Goal: Task Accomplishment & Management: Manage account settings

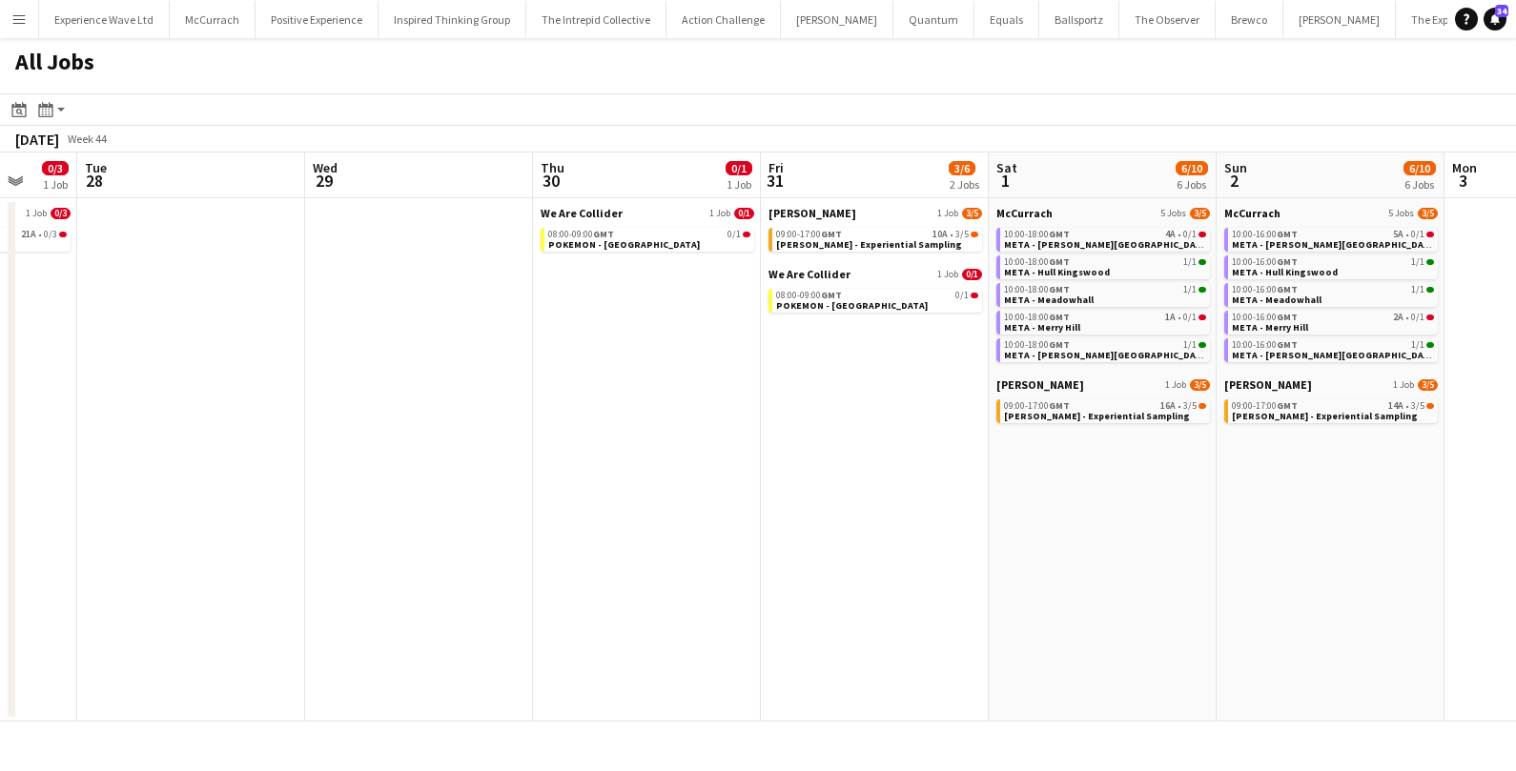
scroll to position [0, 836]
click at [829, 242] on span "Monty Bojangles - Experiential Sampling" at bounding box center [867, 244] width 186 height 12
click at [844, 242] on span "Monty Bojangles - Experiential Sampling" at bounding box center [867, 244] width 186 height 12
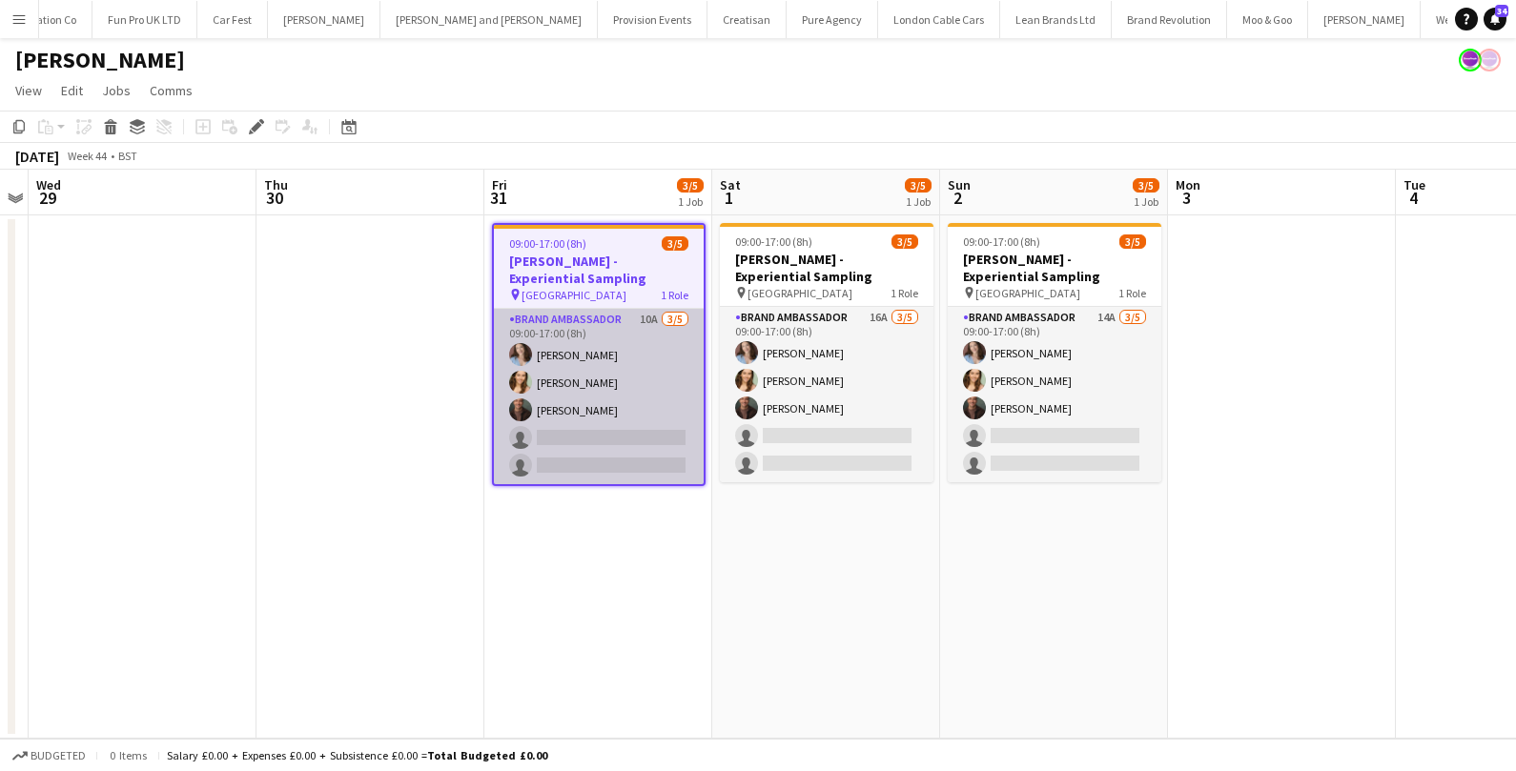
click at [645, 391] on app-card-role "Brand Ambassador 10A 3/5 09:00-17:00 (8h) Jordan Miller Charlotte Tonge Colin M…" at bounding box center [599, 396] width 210 height 175
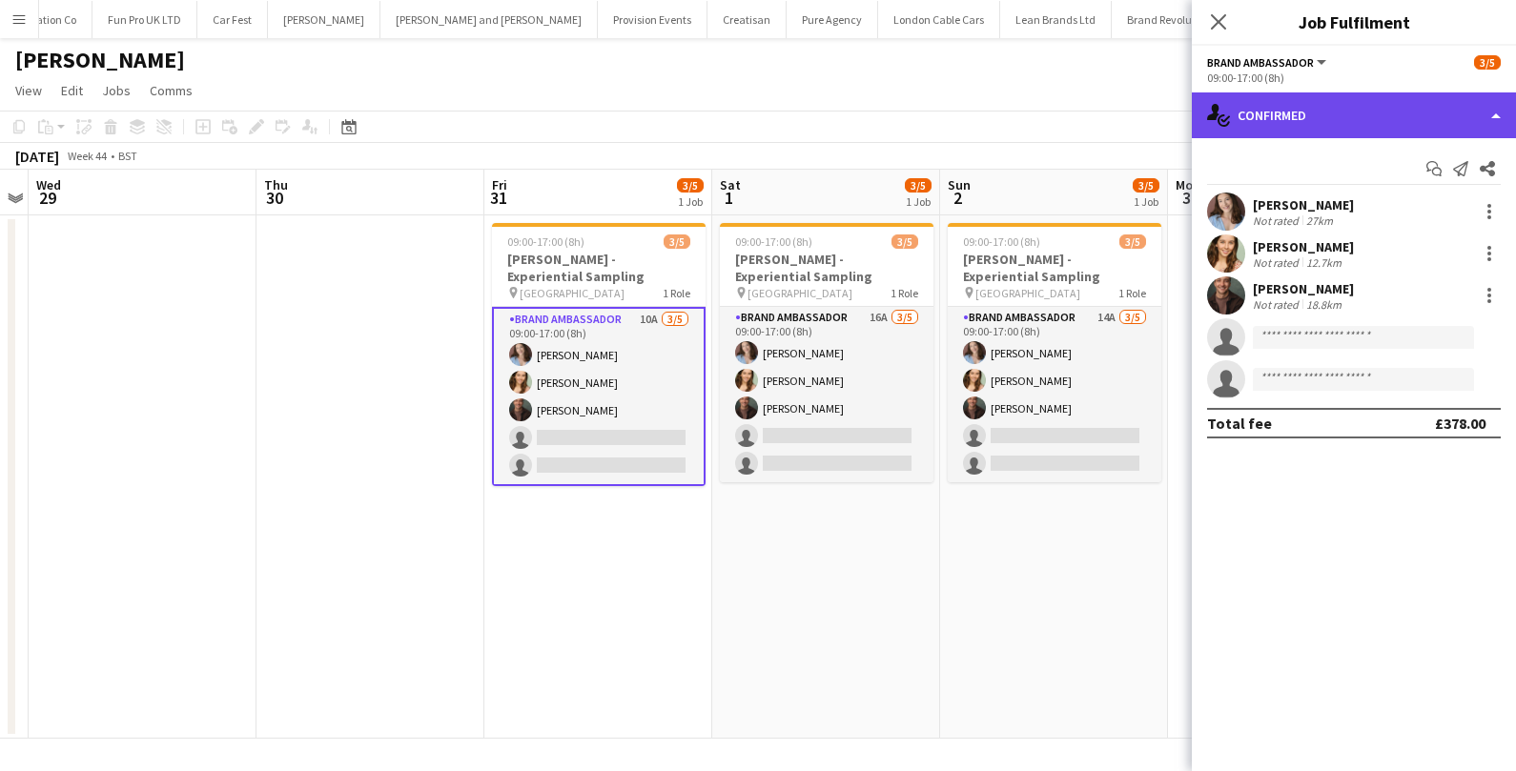
click at [1335, 112] on div "single-neutral-actions-check-2 Confirmed" at bounding box center [1354, 115] width 324 height 46
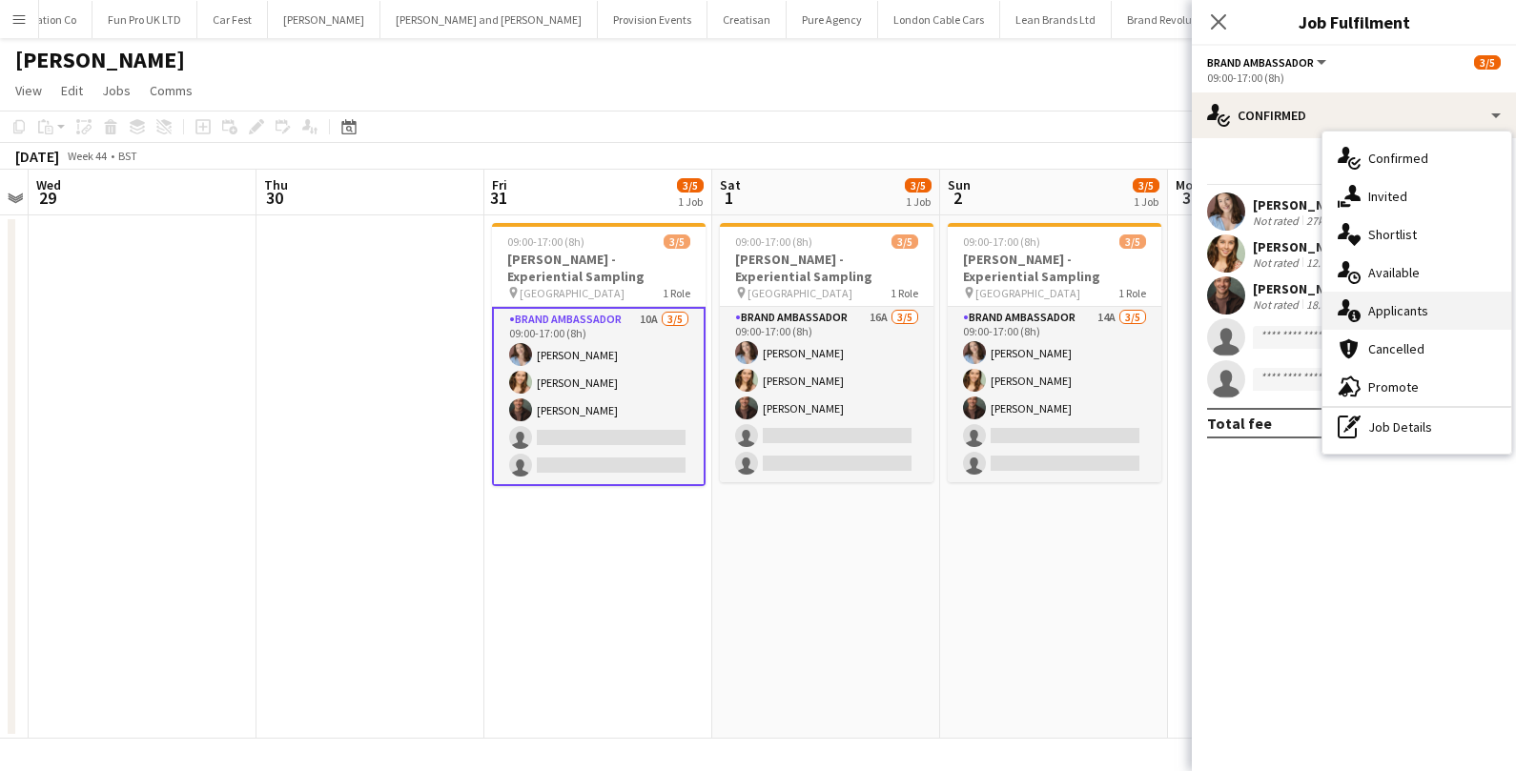
click at [1401, 310] on span "Applicants" at bounding box center [1398, 310] width 60 height 17
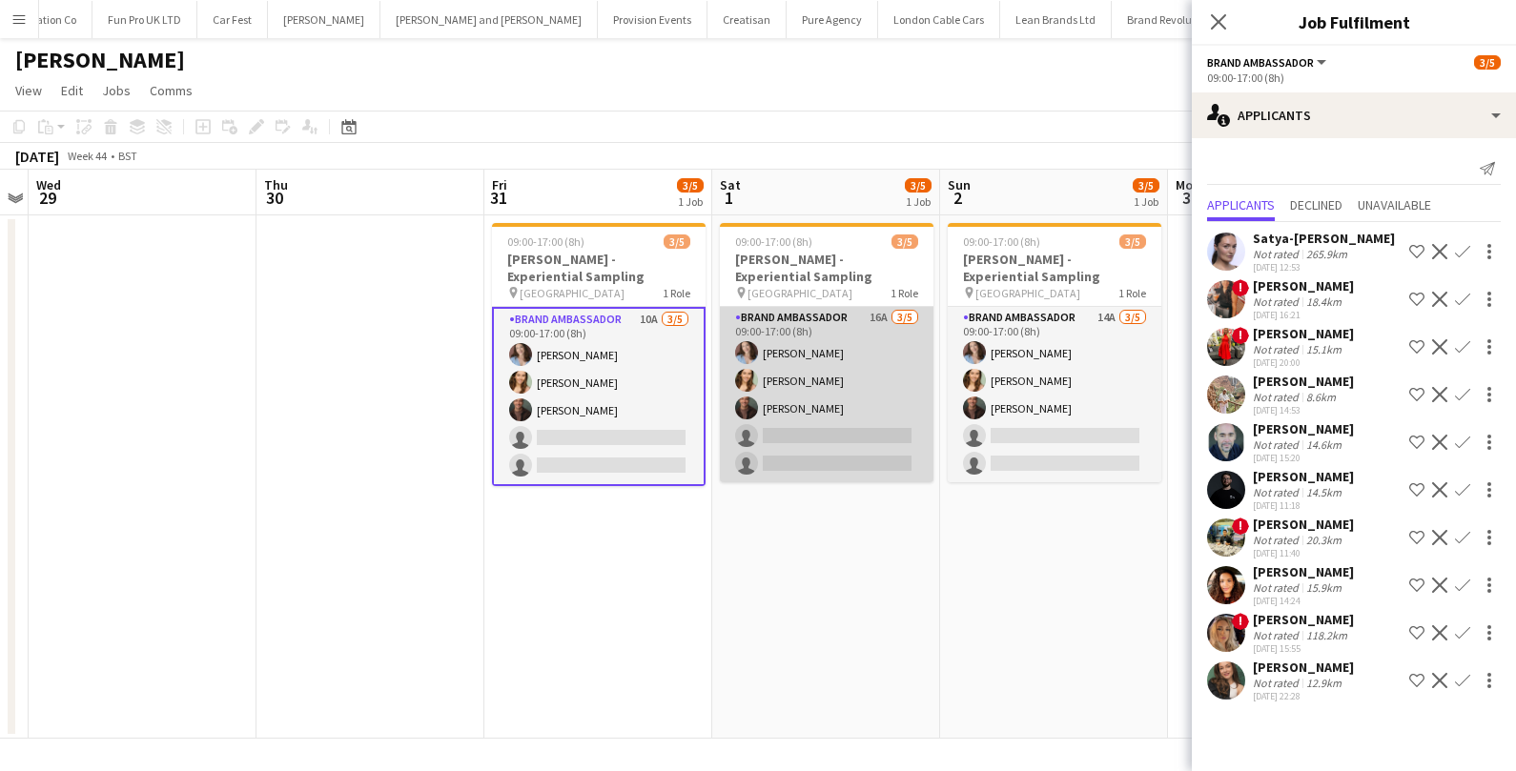
click at [854, 388] on app-card-role "Brand Ambassador 16A 3/5 09:00-17:00 (8h) Jordan Miller Charlotte Tonge Colin M…" at bounding box center [827, 394] width 214 height 175
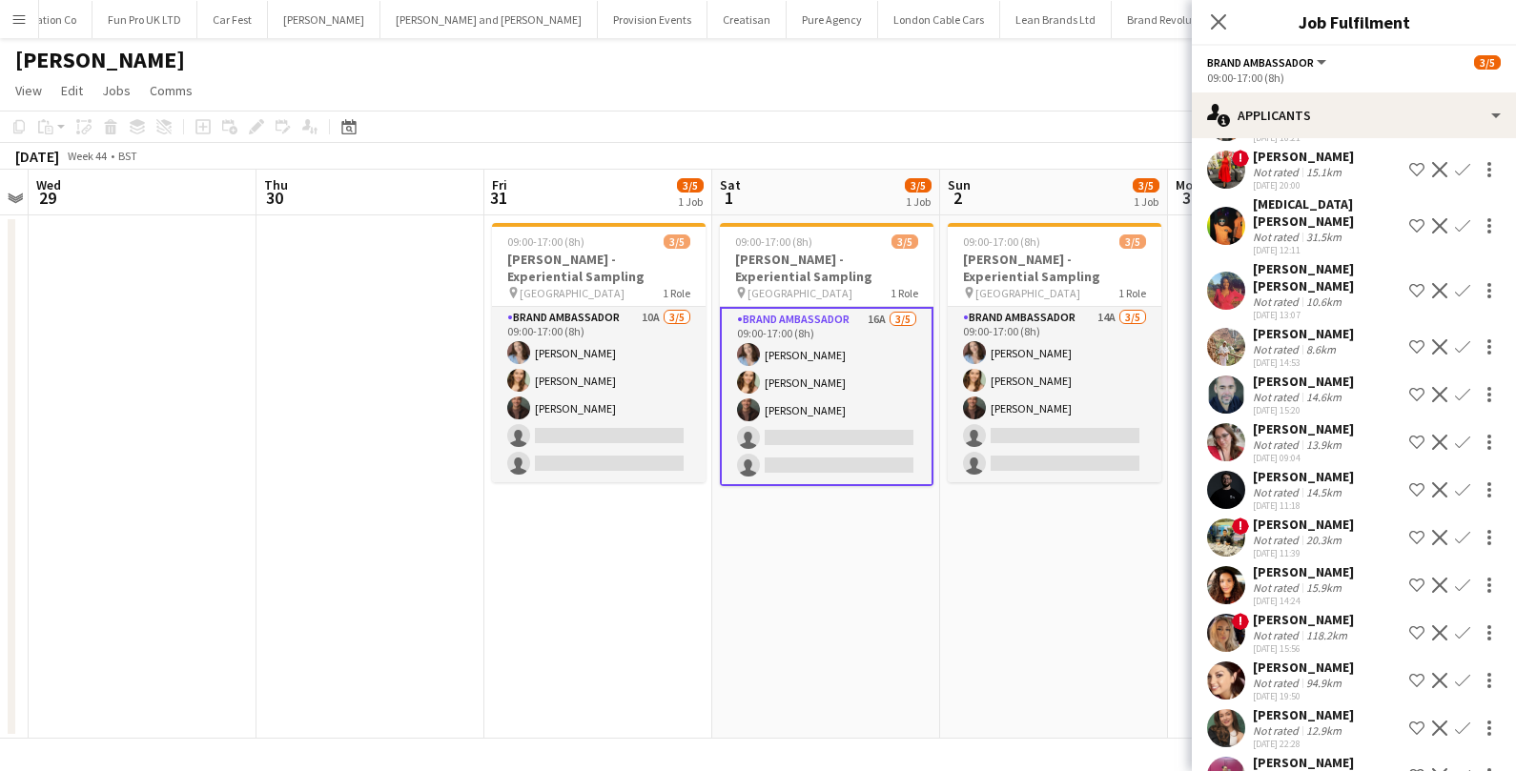
scroll to position [235, 0]
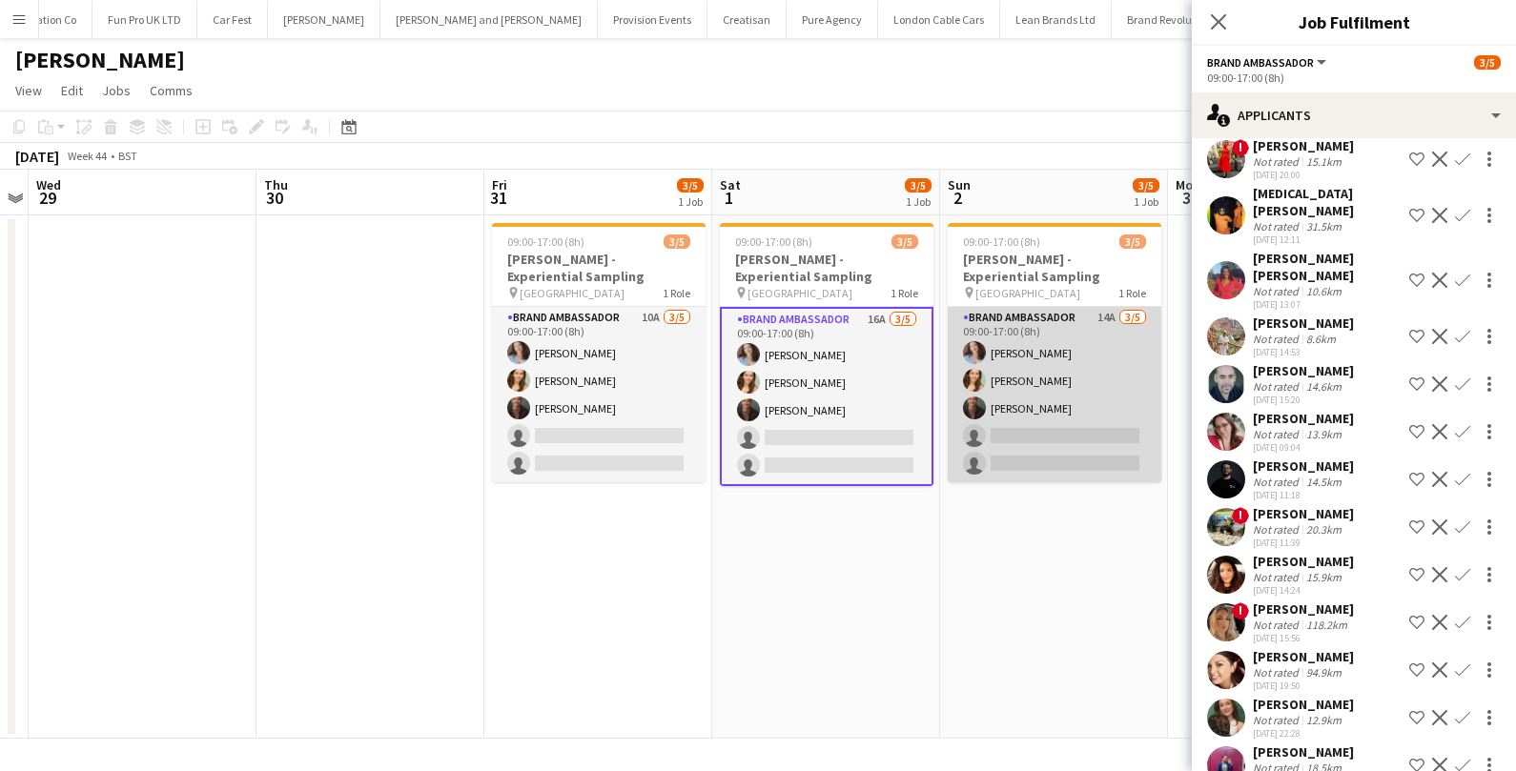
click at [1092, 454] on app-card-role "Brand Ambassador 14A 3/5 09:00-17:00 (8h) Jordan Miller Charlotte Tonge Colin M…" at bounding box center [1055, 394] width 214 height 175
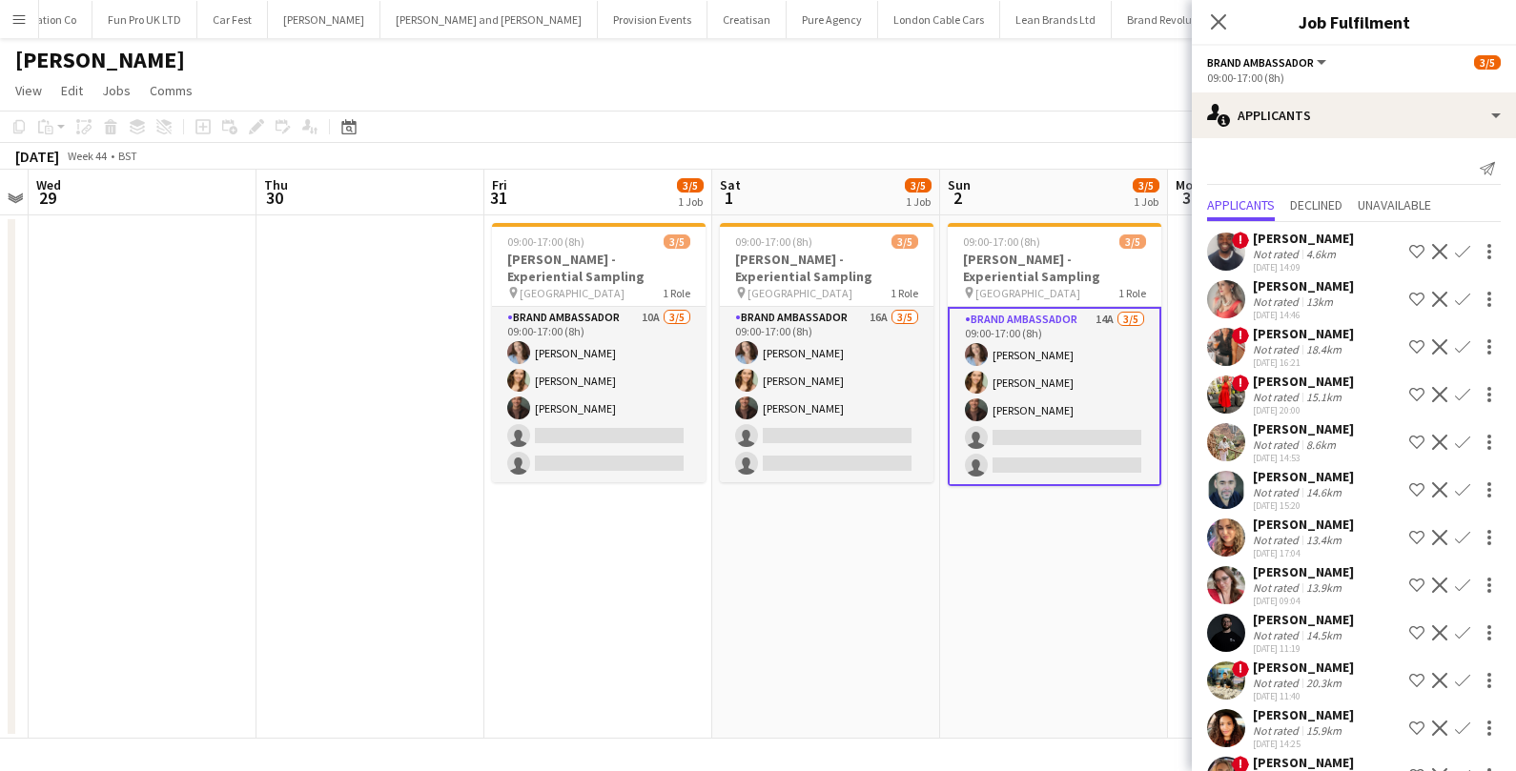
scroll to position [140, 0]
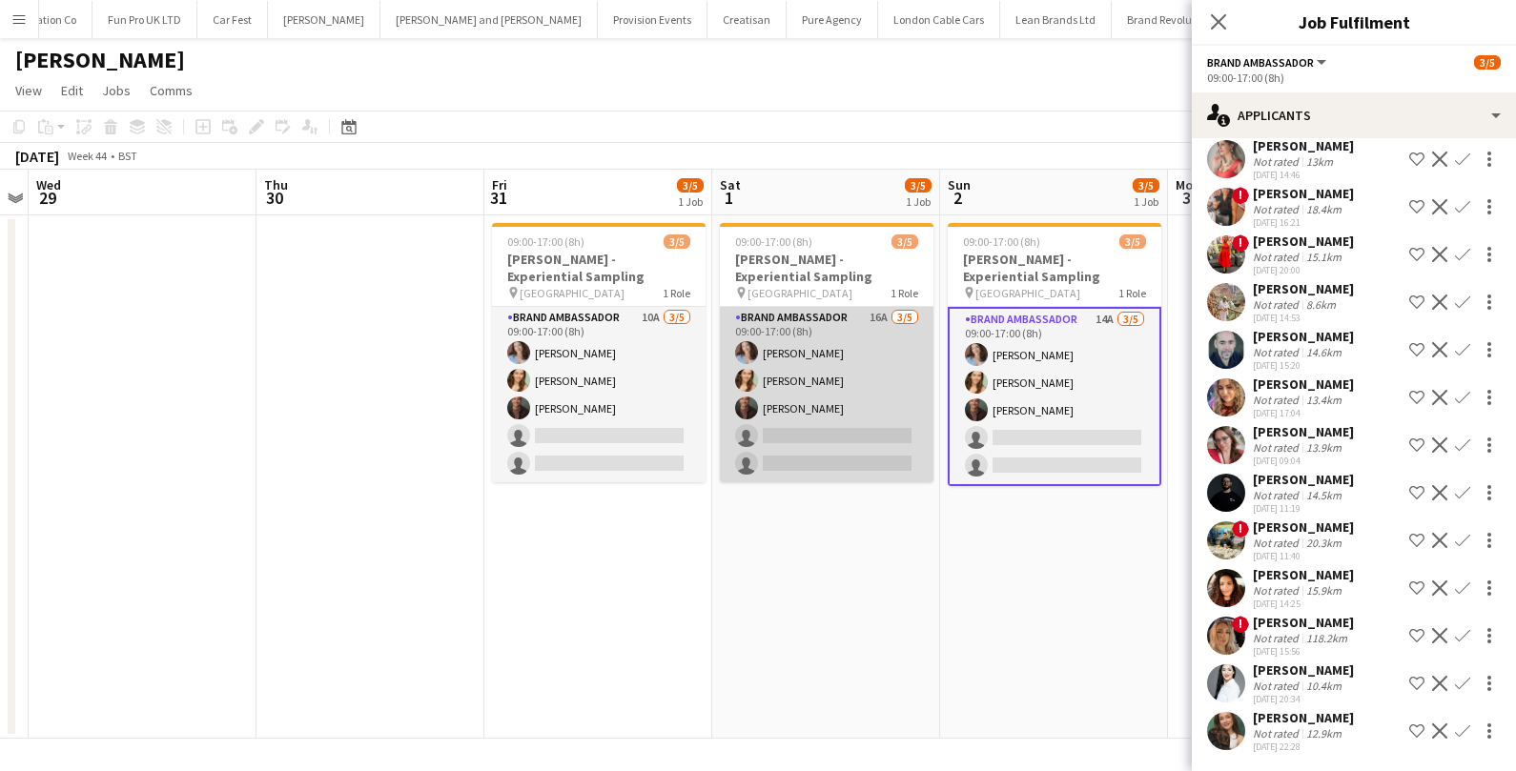
click at [752, 414] on app-user-avatar at bounding box center [746, 408] width 23 height 23
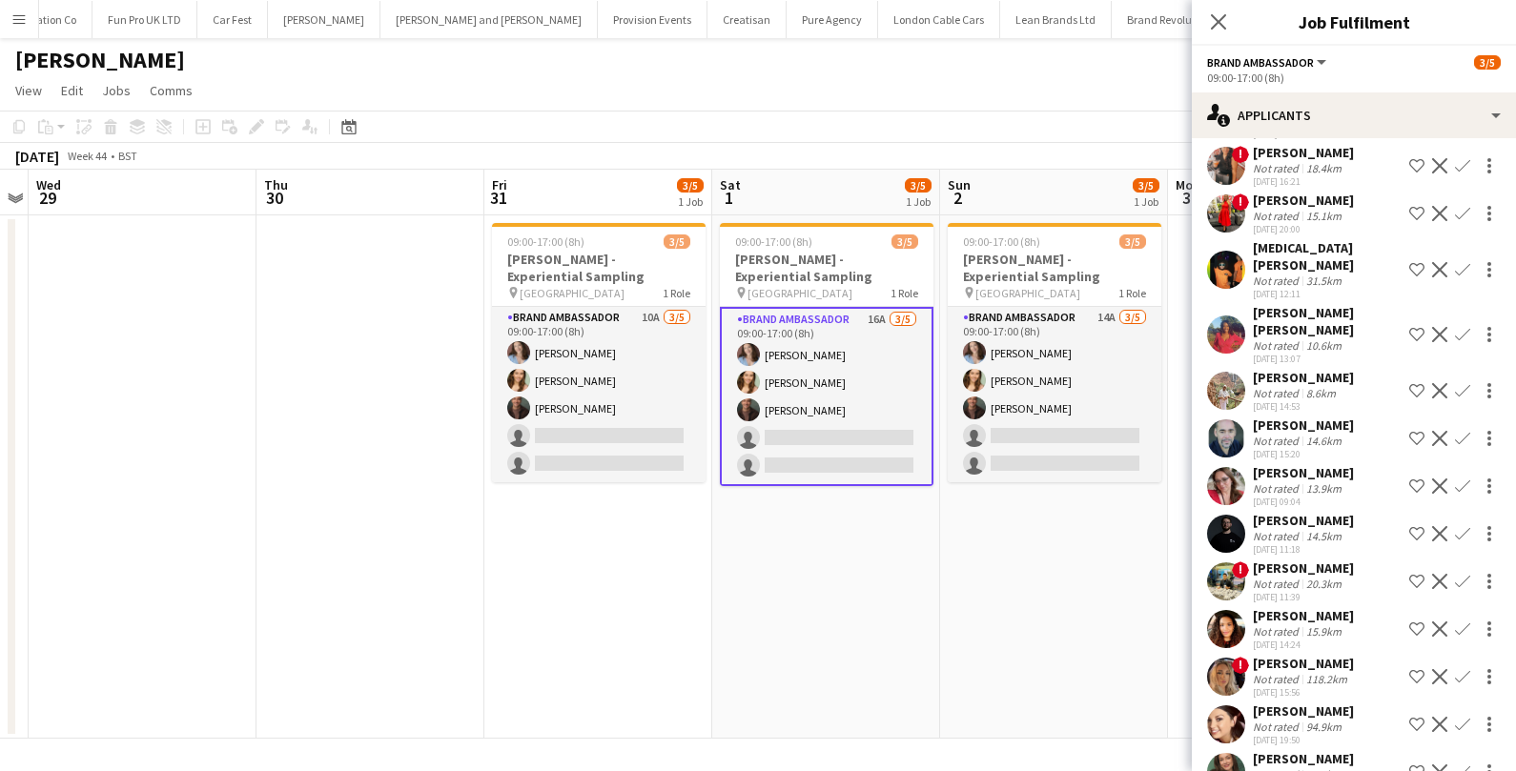
scroll to position [235, 0]
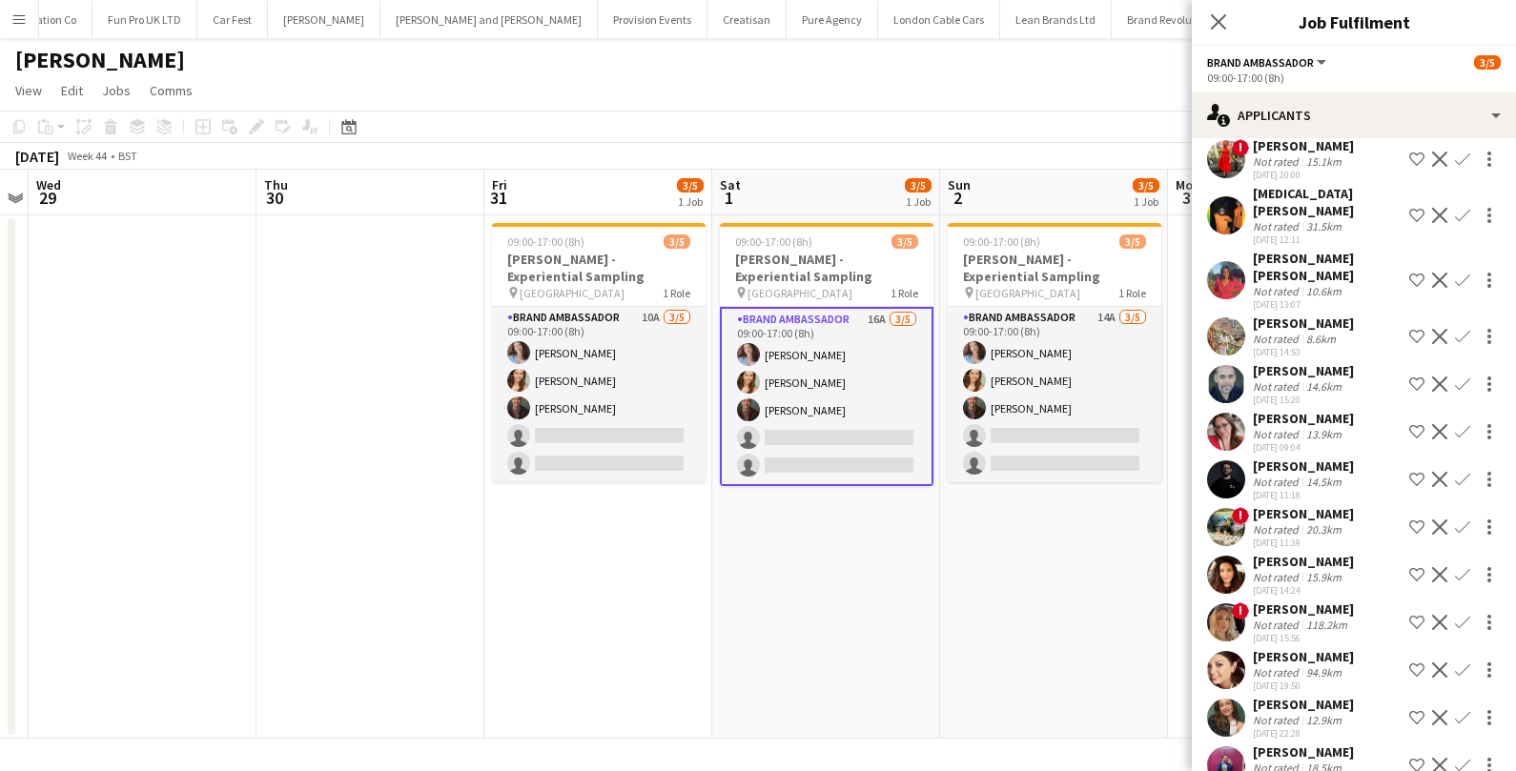
click at [1316, 475] on div "14.5km" at bounding box center [1323, 482] width 43 height 14
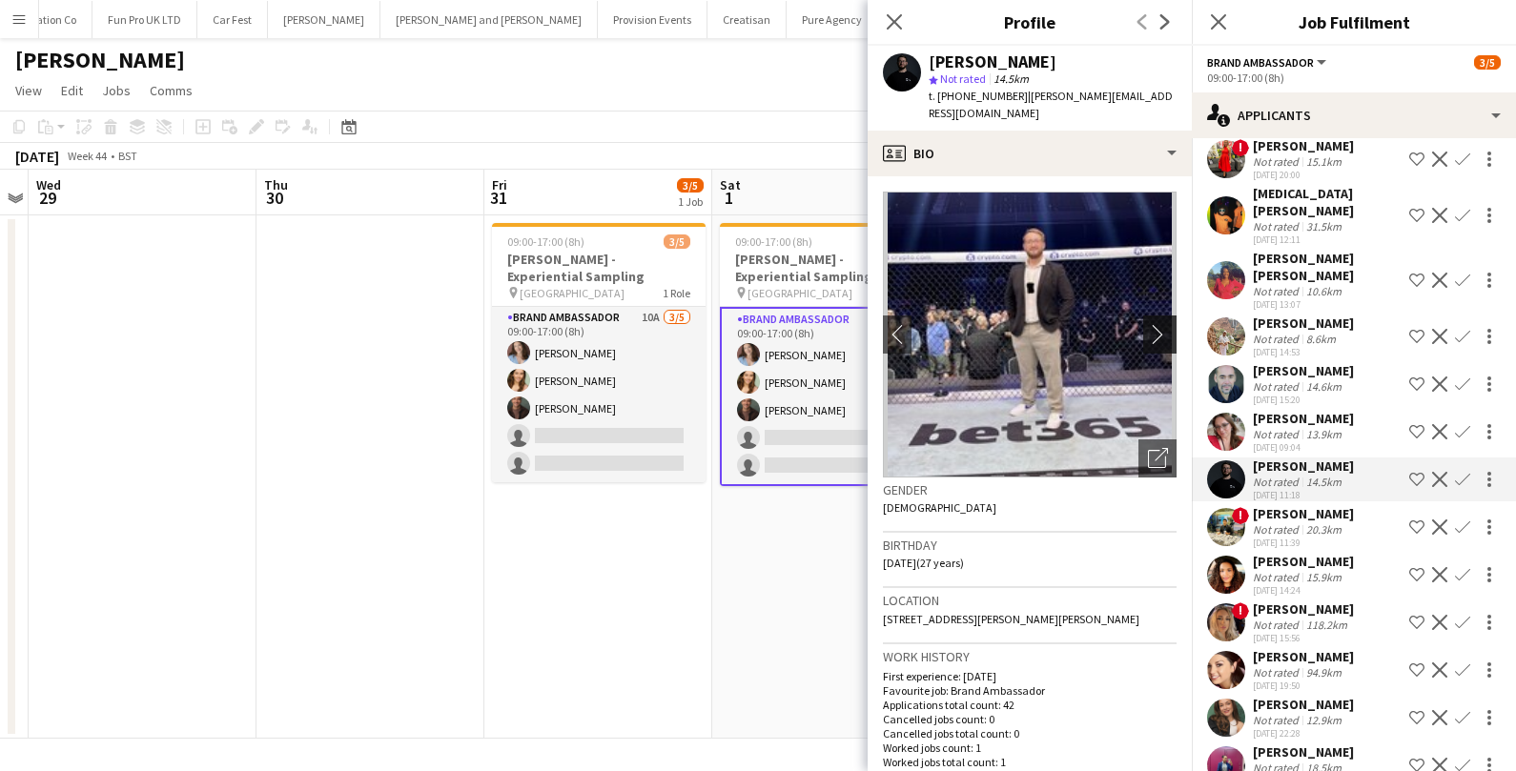
click at [1163, 324] on app-icon "chevron-right" at bounding box center [1163, 334] width 30 height 20
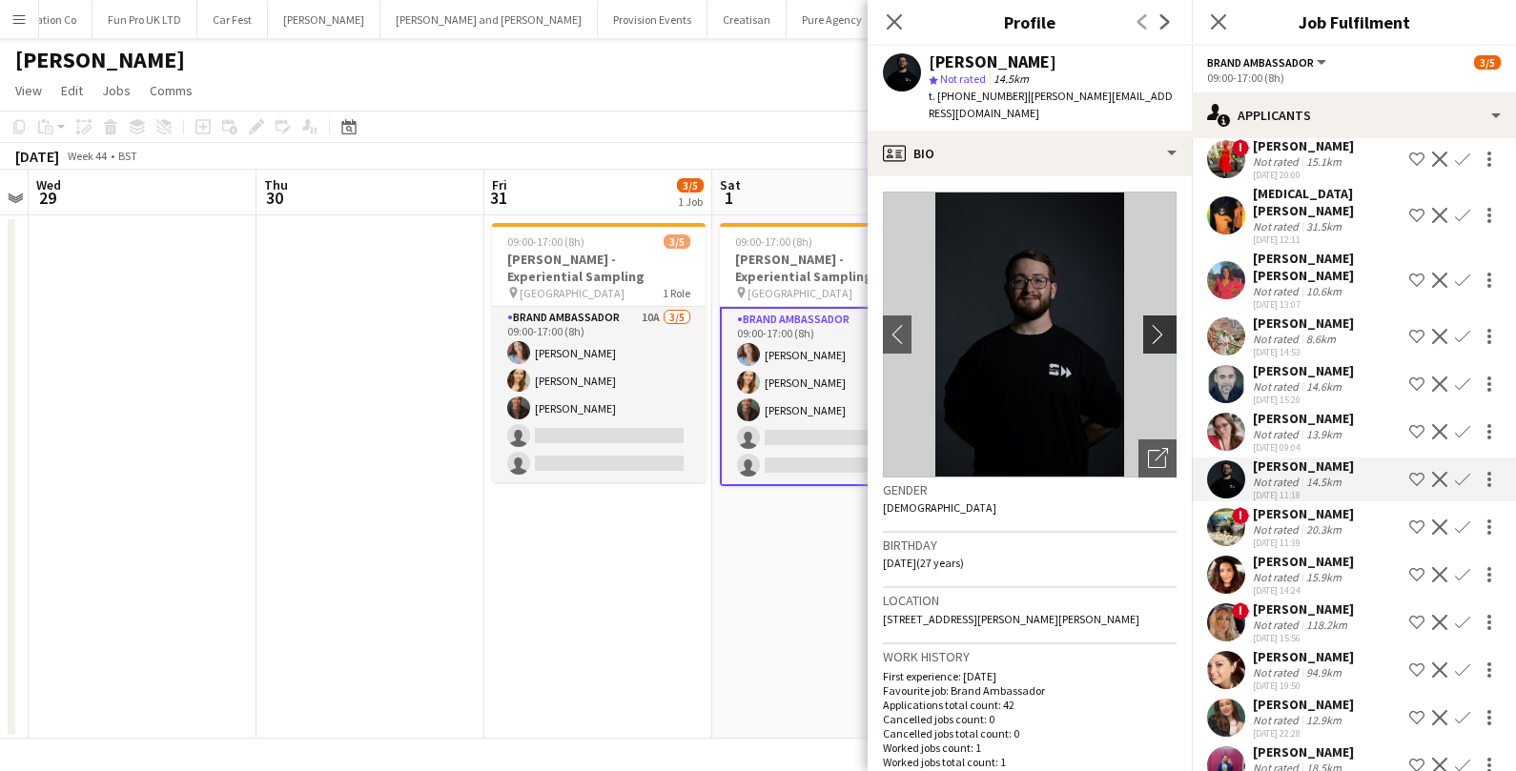
click at [1163, 324] on app-icon "chevron-right" at bounding box center [1163, 334] width 30 height 20
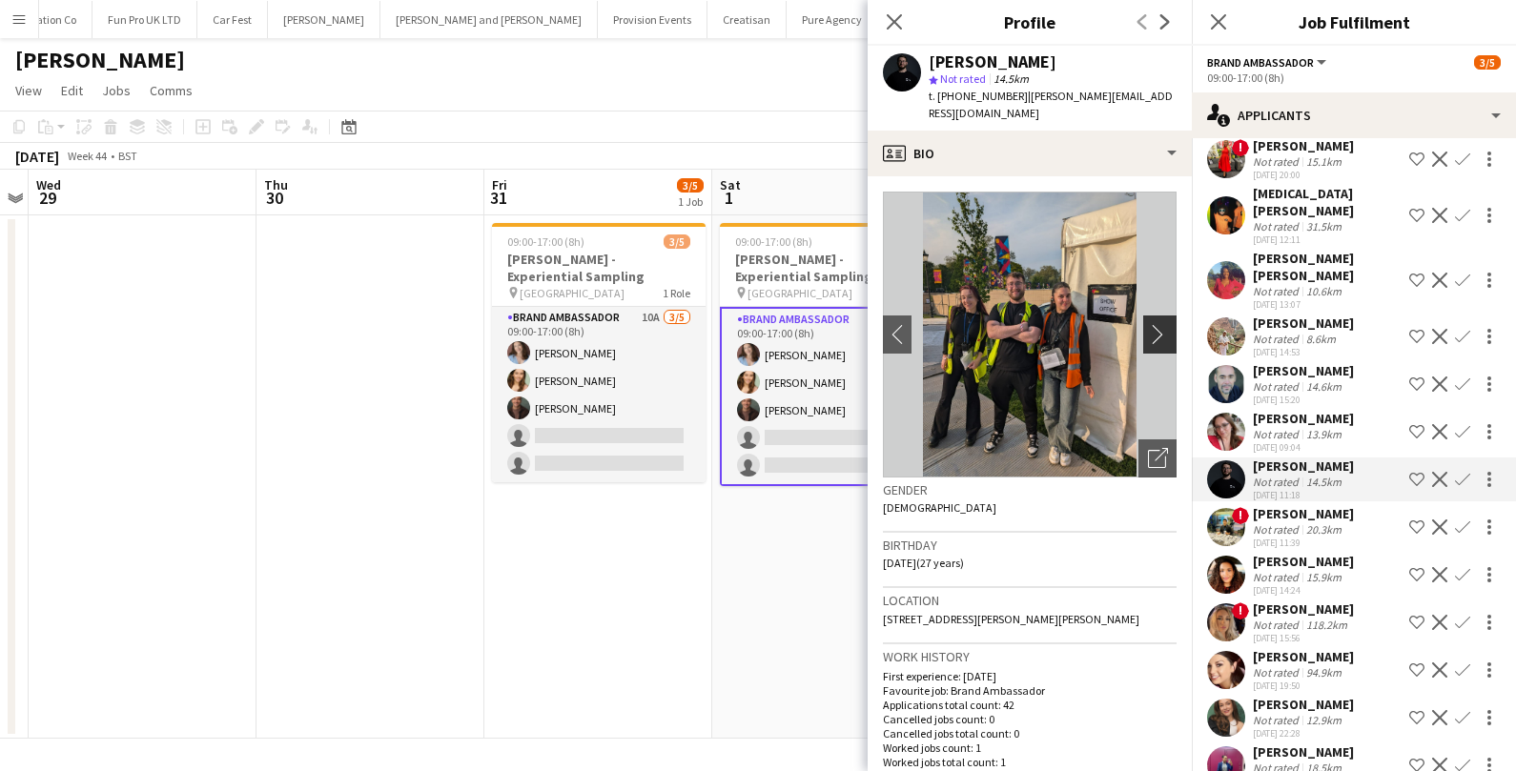
click at [1158, 324] on app-icon "chevron-right" at bounding box center [1163, 334] width 30 height 20
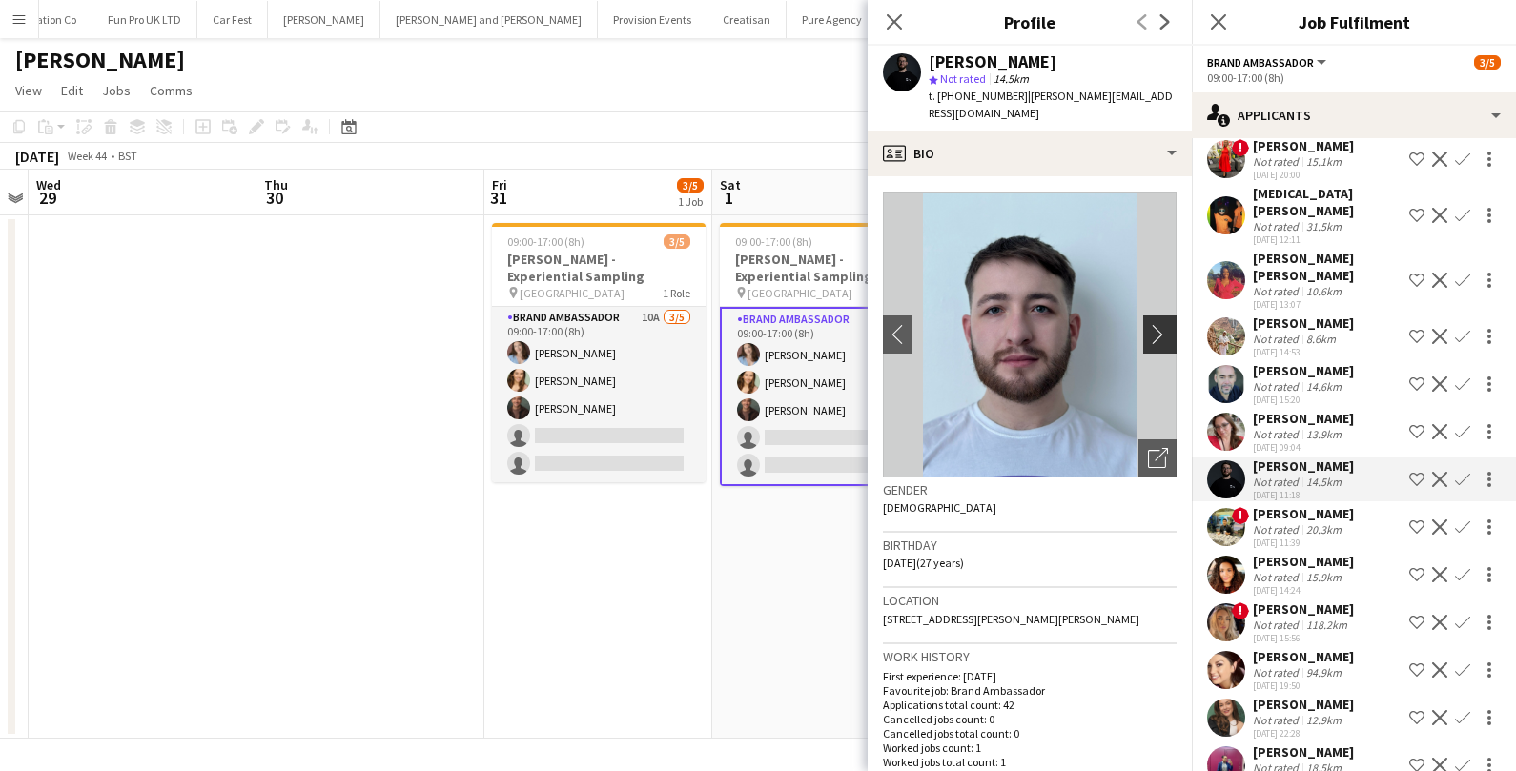
click at [1158, 324] on app-icon "chevron-right" at bounding box center [1163, 334] width 30 height 20
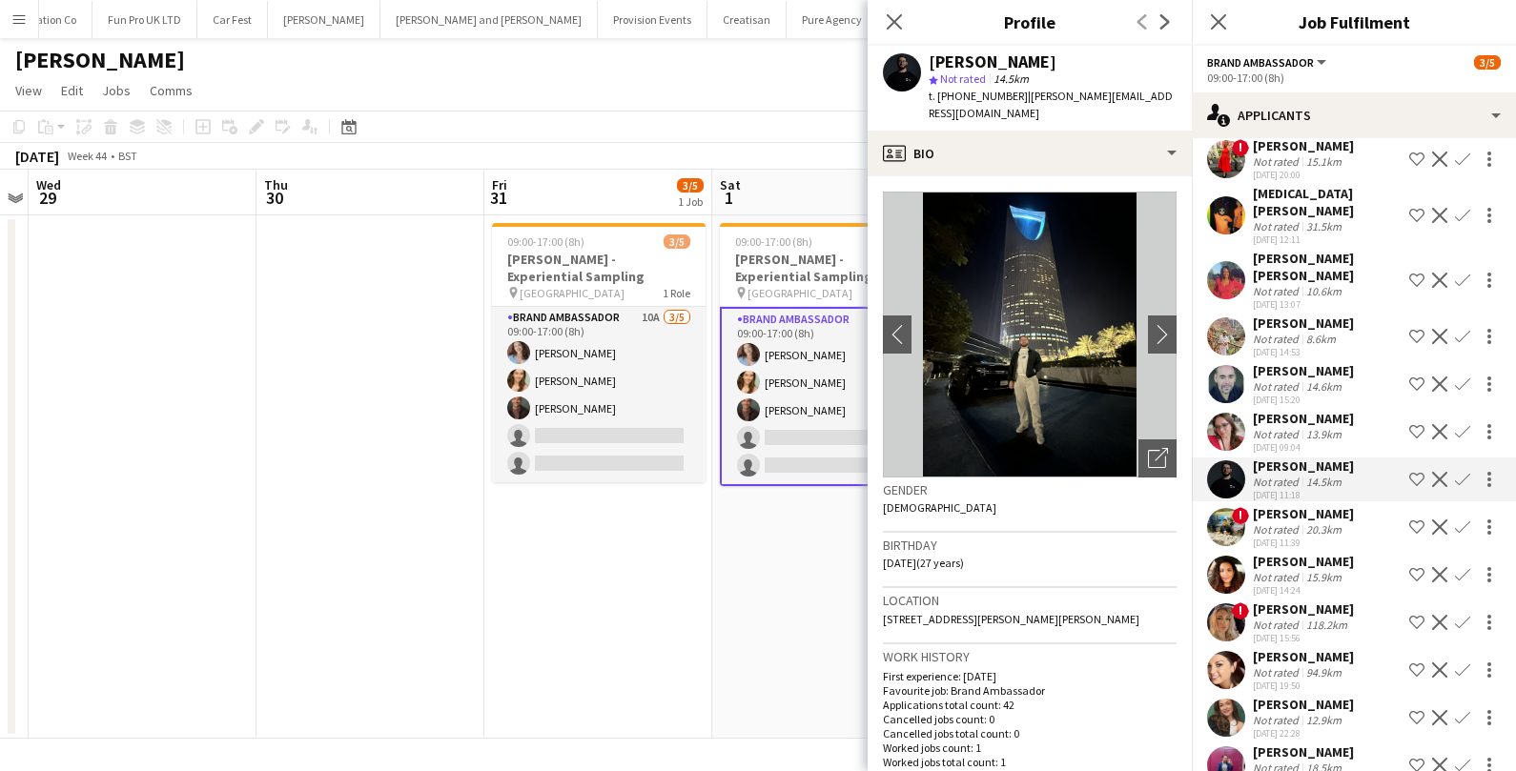
click at [892, 7] on div "Close pop-in" at bounding box center [893, 22] width 53 height 44
click at [898, 17] on icon at bounding box center [894, 21] width 18 height 18
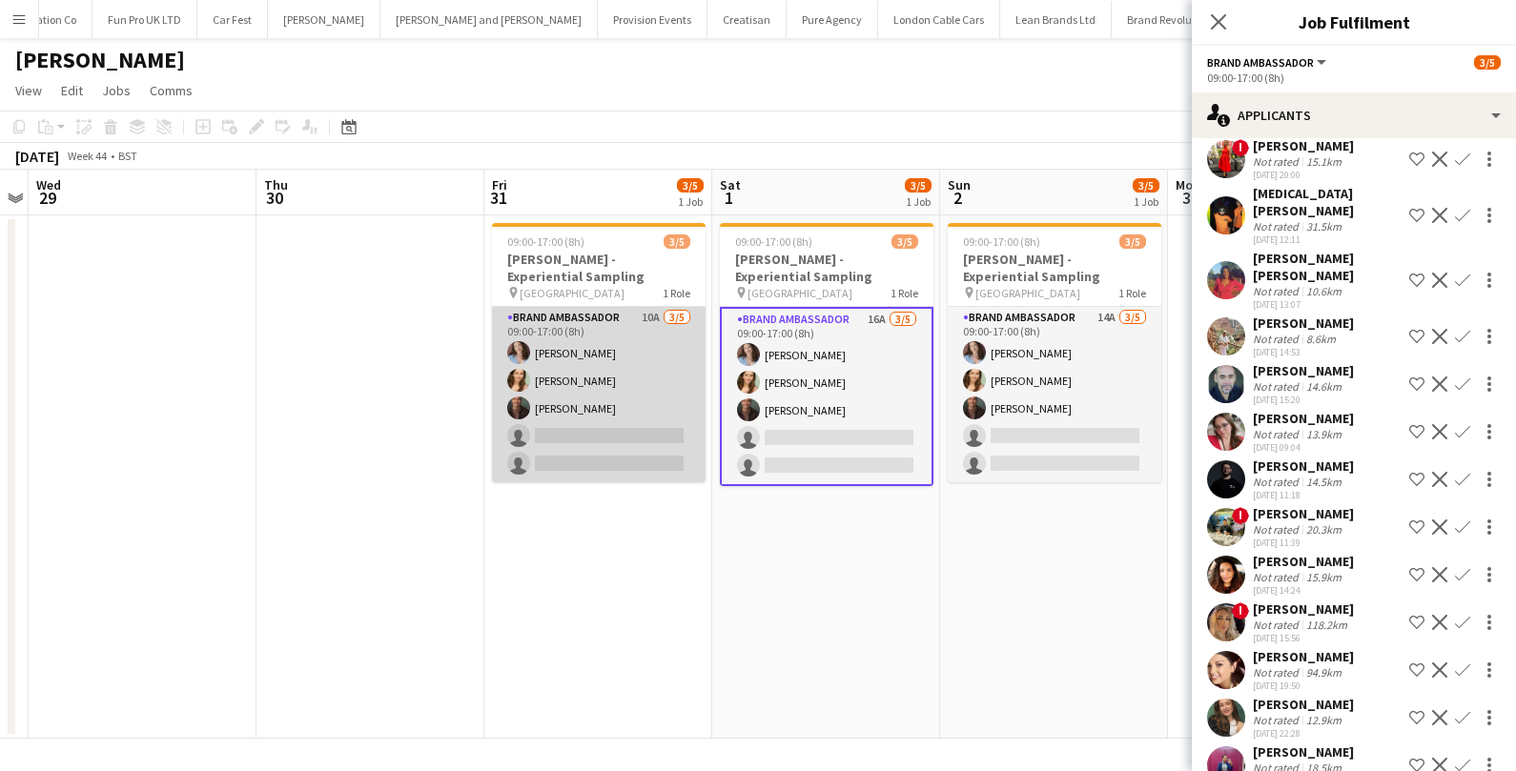
click at [548, 403] on app-card-role "Brand Ambassador 10A 3/5 09:00-17:00 (8h) Jordan Miller Charlotte Tonge Colin M…" at bounding box center [599, 394] width 214 height 175
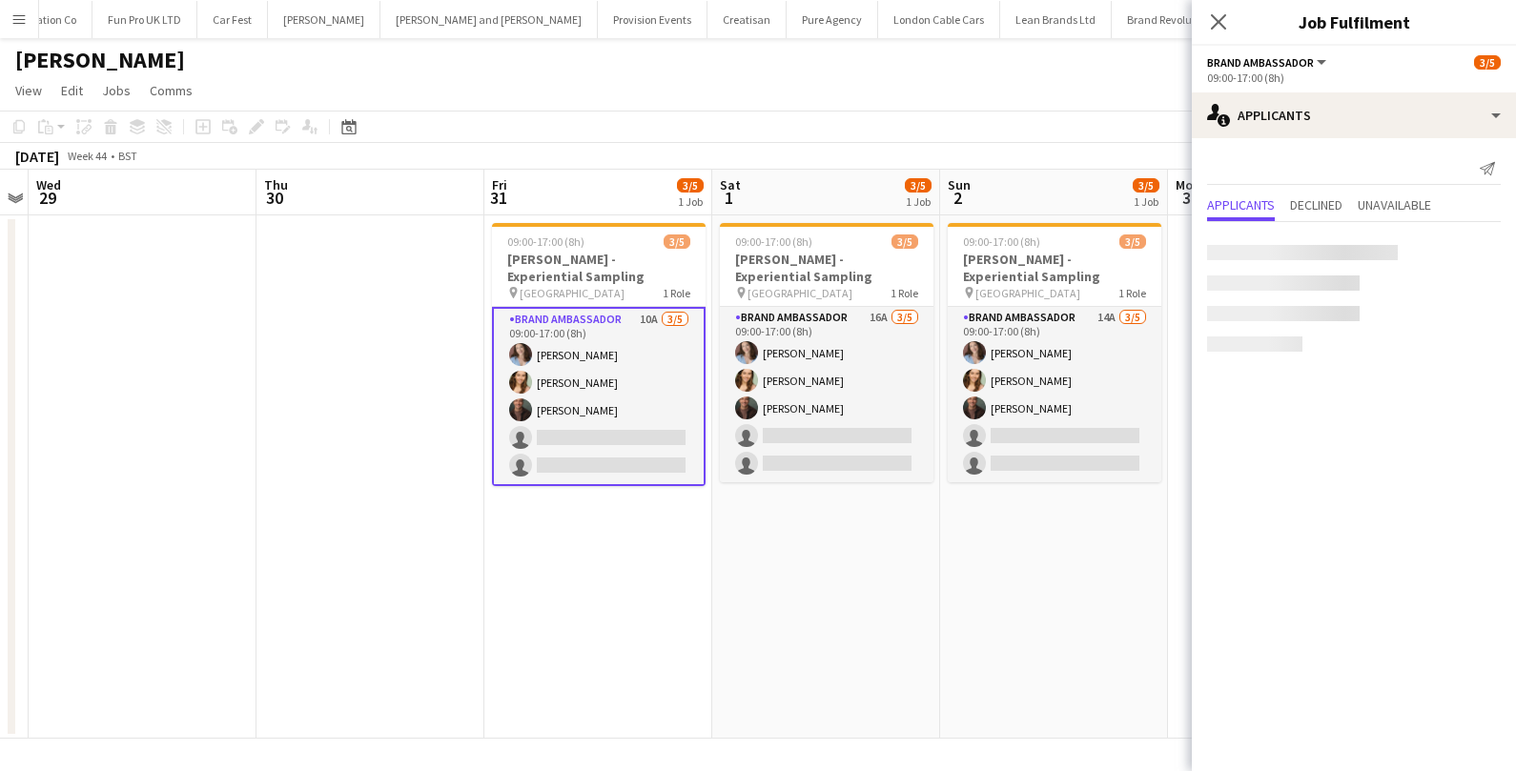
scroll to position [0, 0]
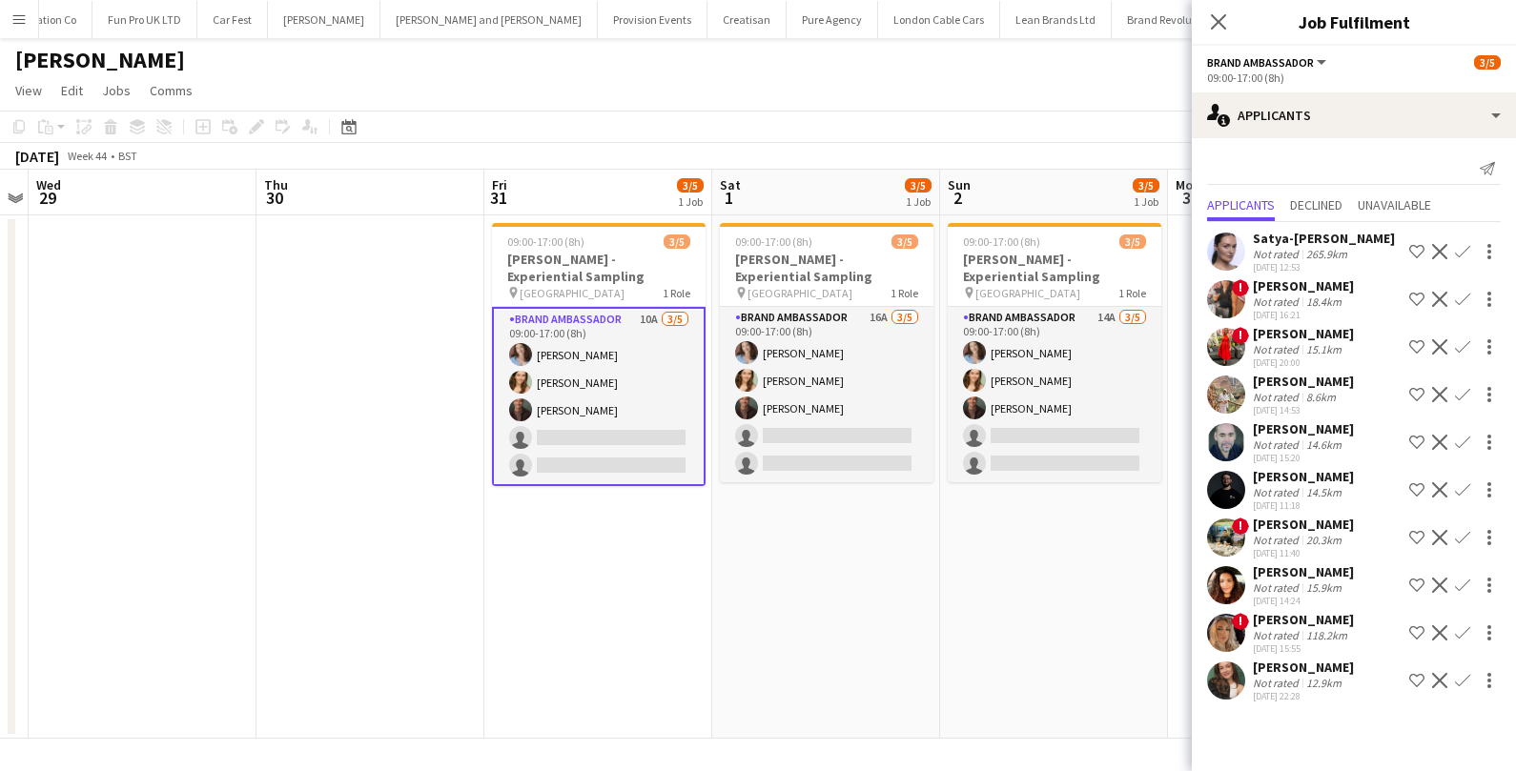
click at [1279, 432] on div "david chittenden" at bounding box center [1303, 428] width 101 height 17
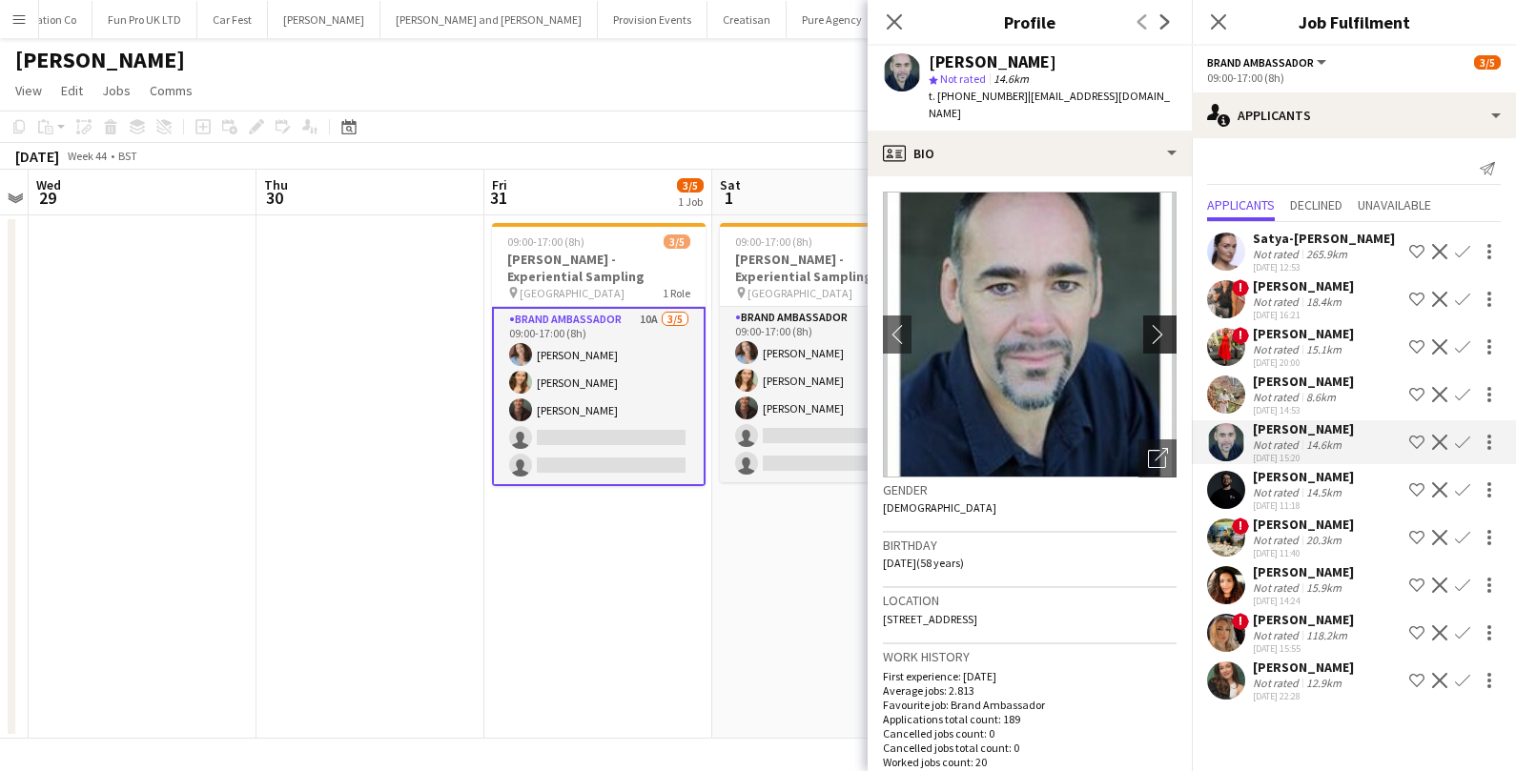
click at [1154, 324] on app-icon "chevron-right" at bounding box center [1163, 334] width 30 height 20
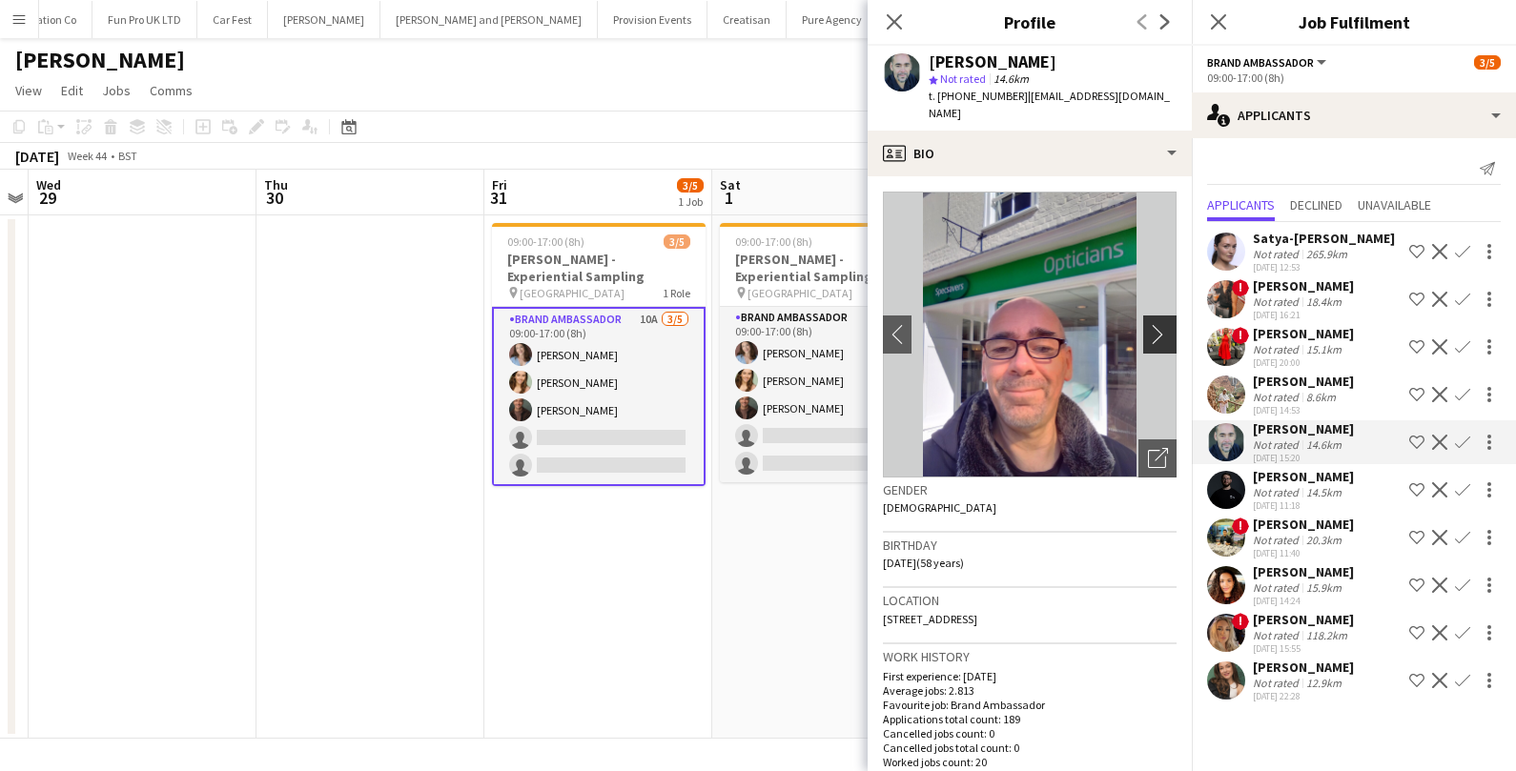
click at [1153, 324] on app-icon "chevron-right" at bounding box center [1163, 334] width 30 height 20
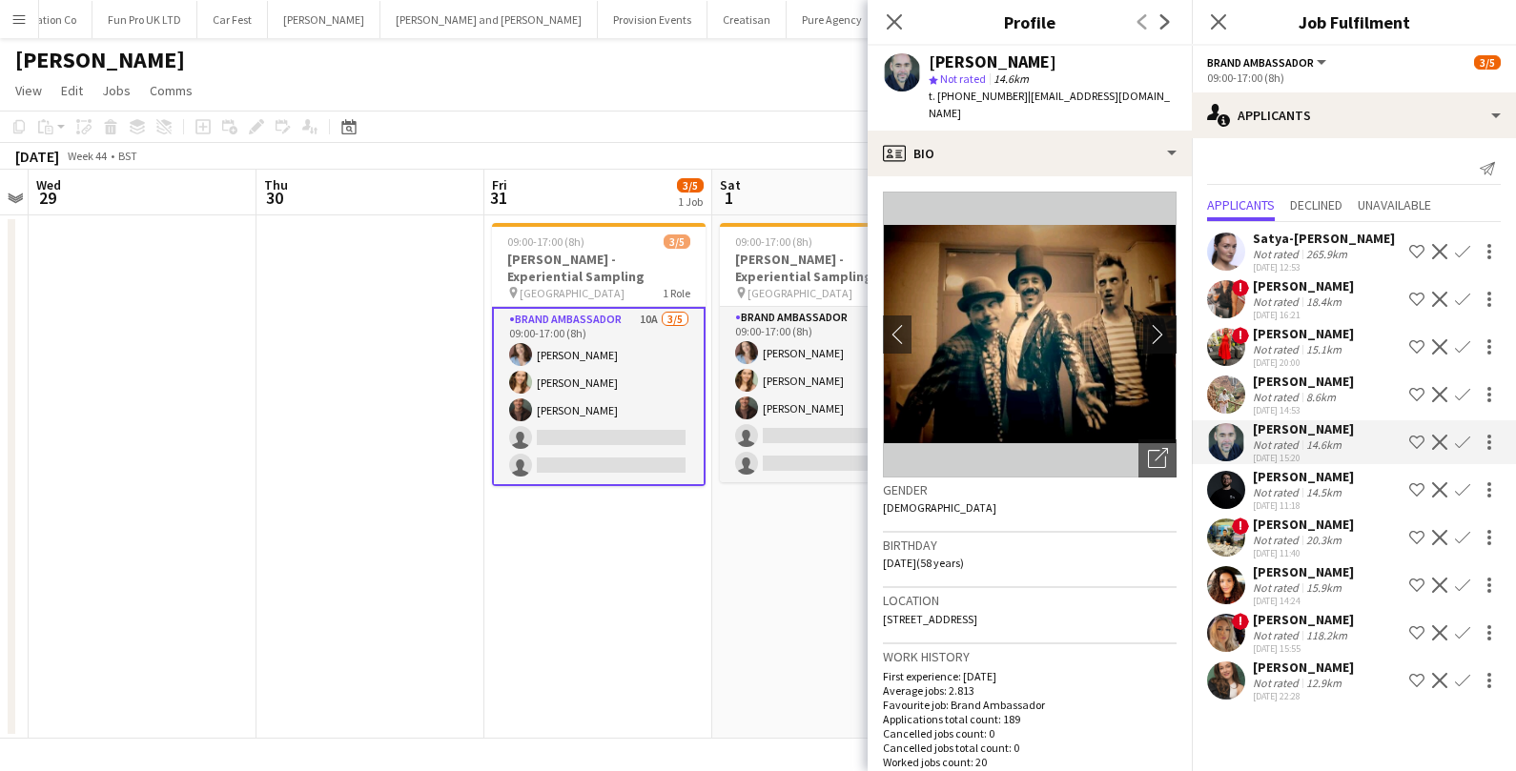
click at [1153, 324] on app-icon "chevron-right" at bounding box center [1163, 334] width 30 height 20
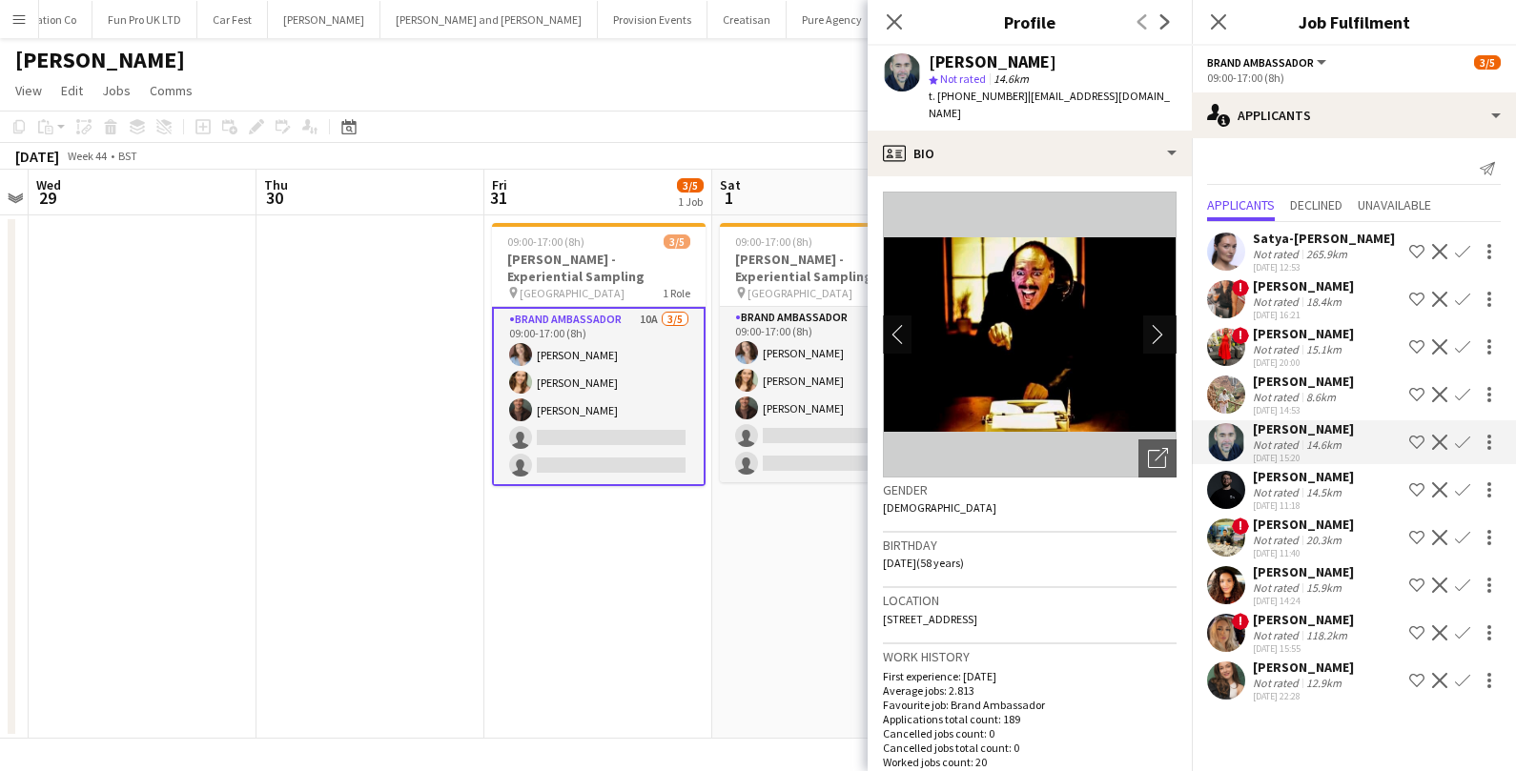
click at [1153, 324] on app-icon "chevron-right" at bounding box center [1163, 334] width 30 height 20
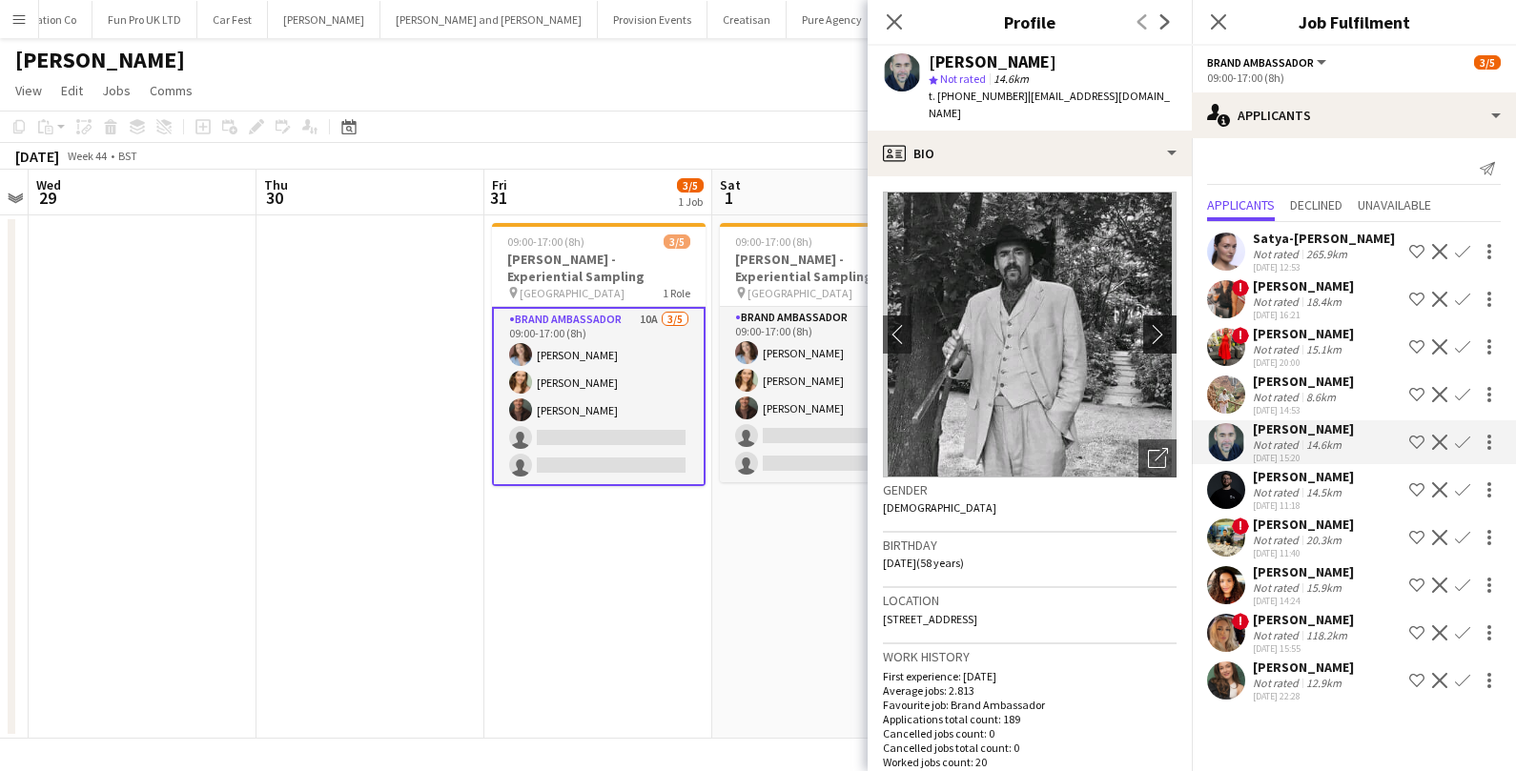
click at [1153, 324] on app-icon "chevron-right" at bounding box center [1163, 334] width 30 height 20
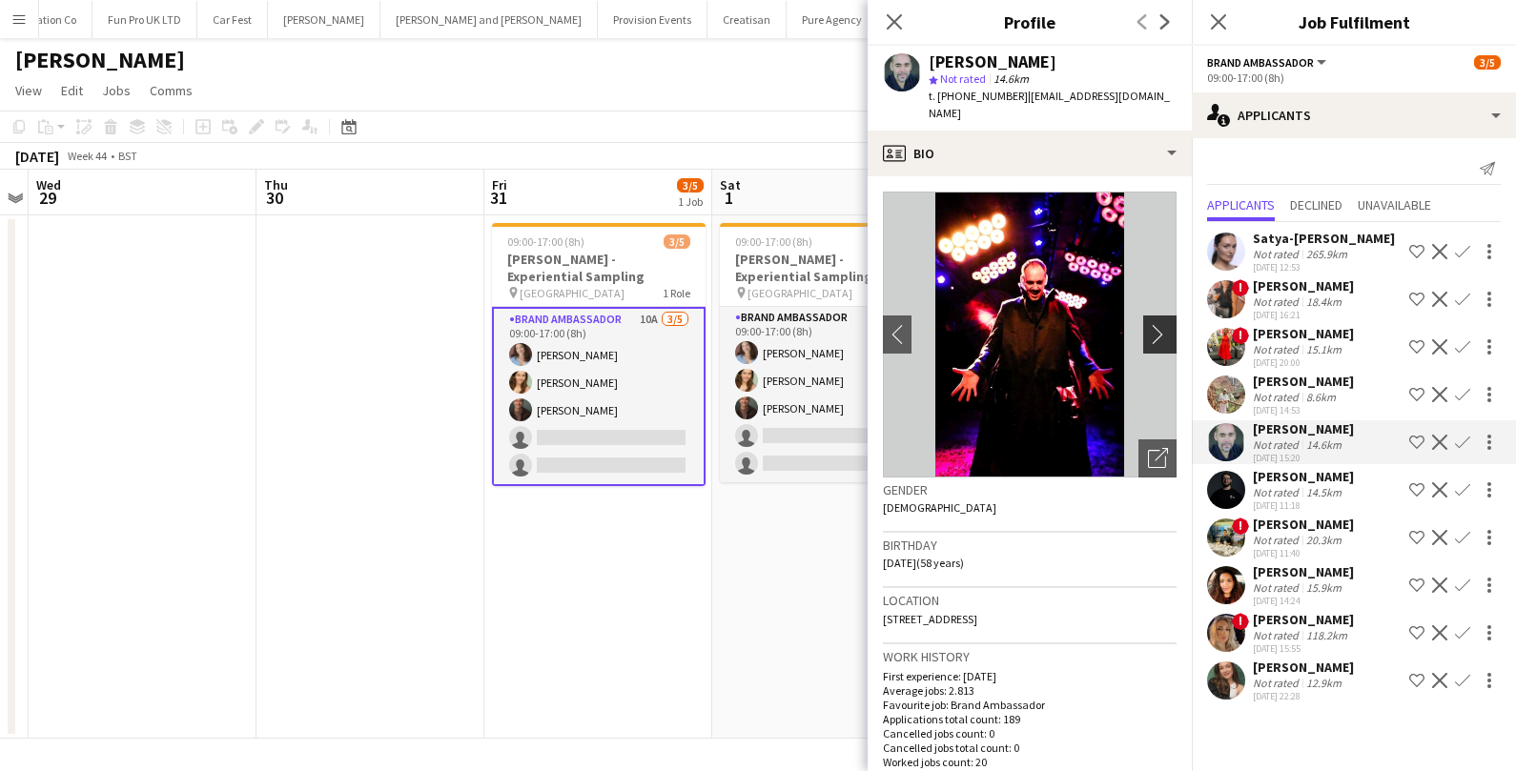
click at [1153, 324] on app-icon "chevron-right" at bounding box center [1163, 334] width 30 height 20
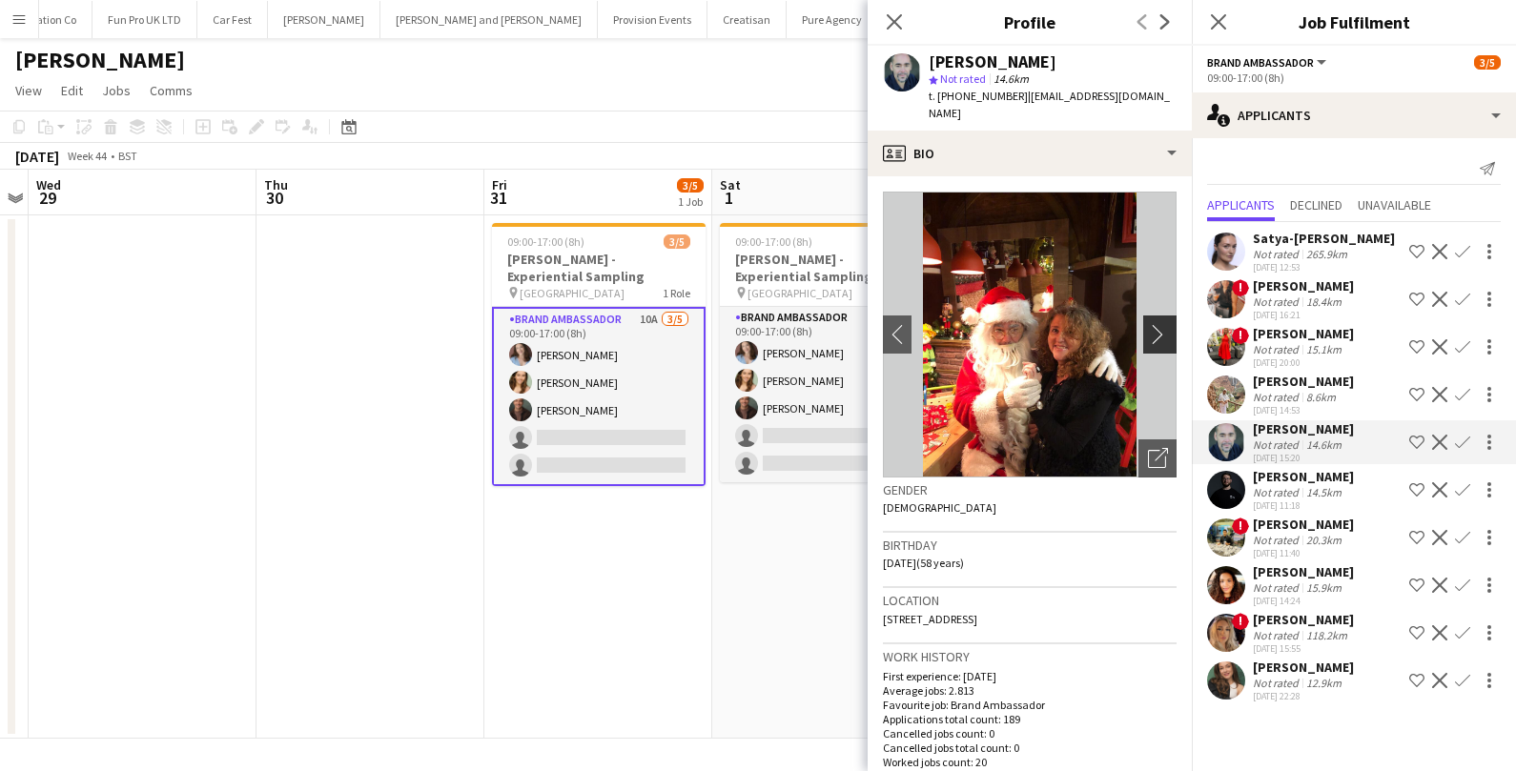
click at [1153, 324] on app-icon "chevron-right" at bounding box center [1163, 334] width 30 height 20
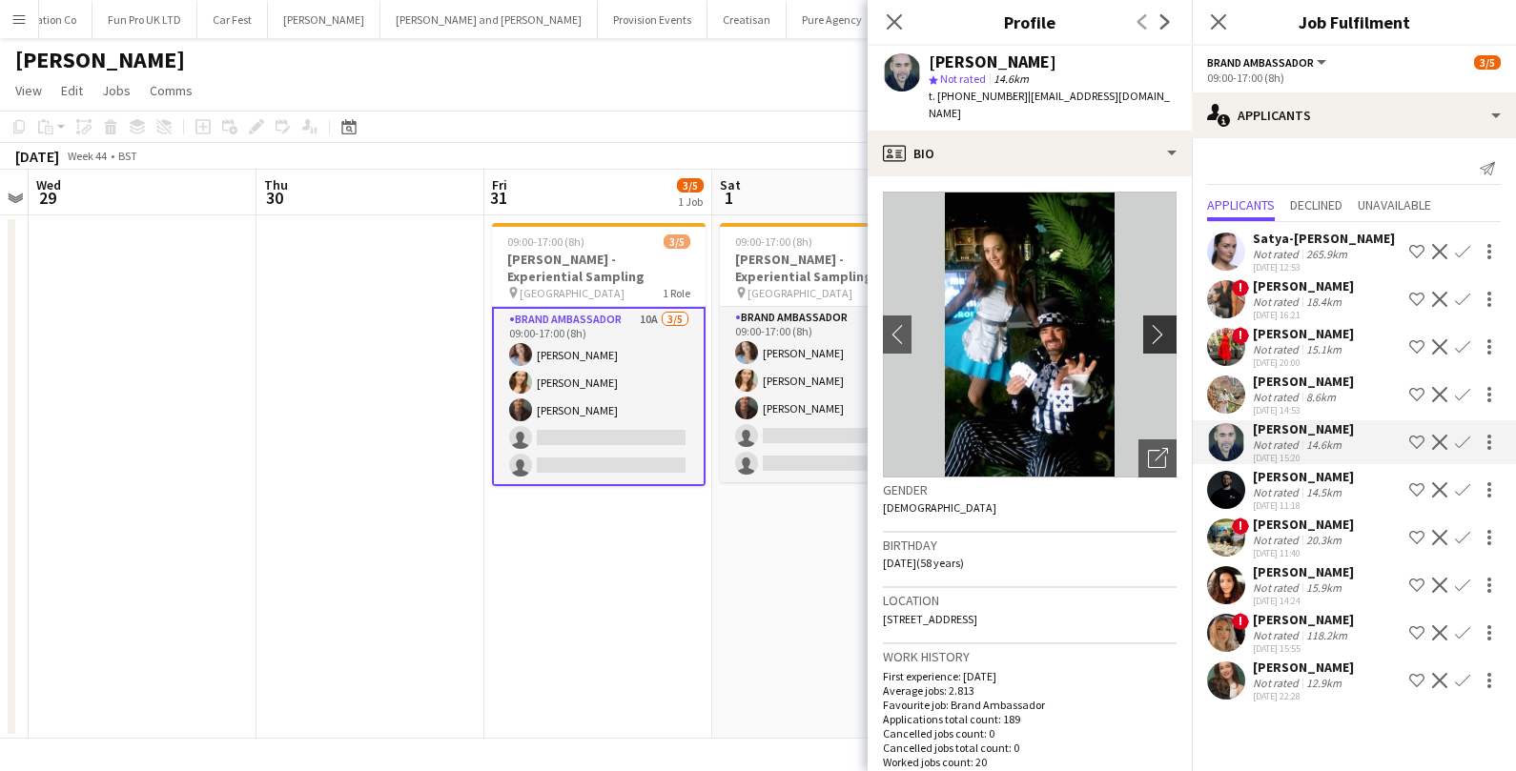
click at [1153, 324] on app-icon "chevron-right" at bounding box center [1163, 334] width 30 height 20
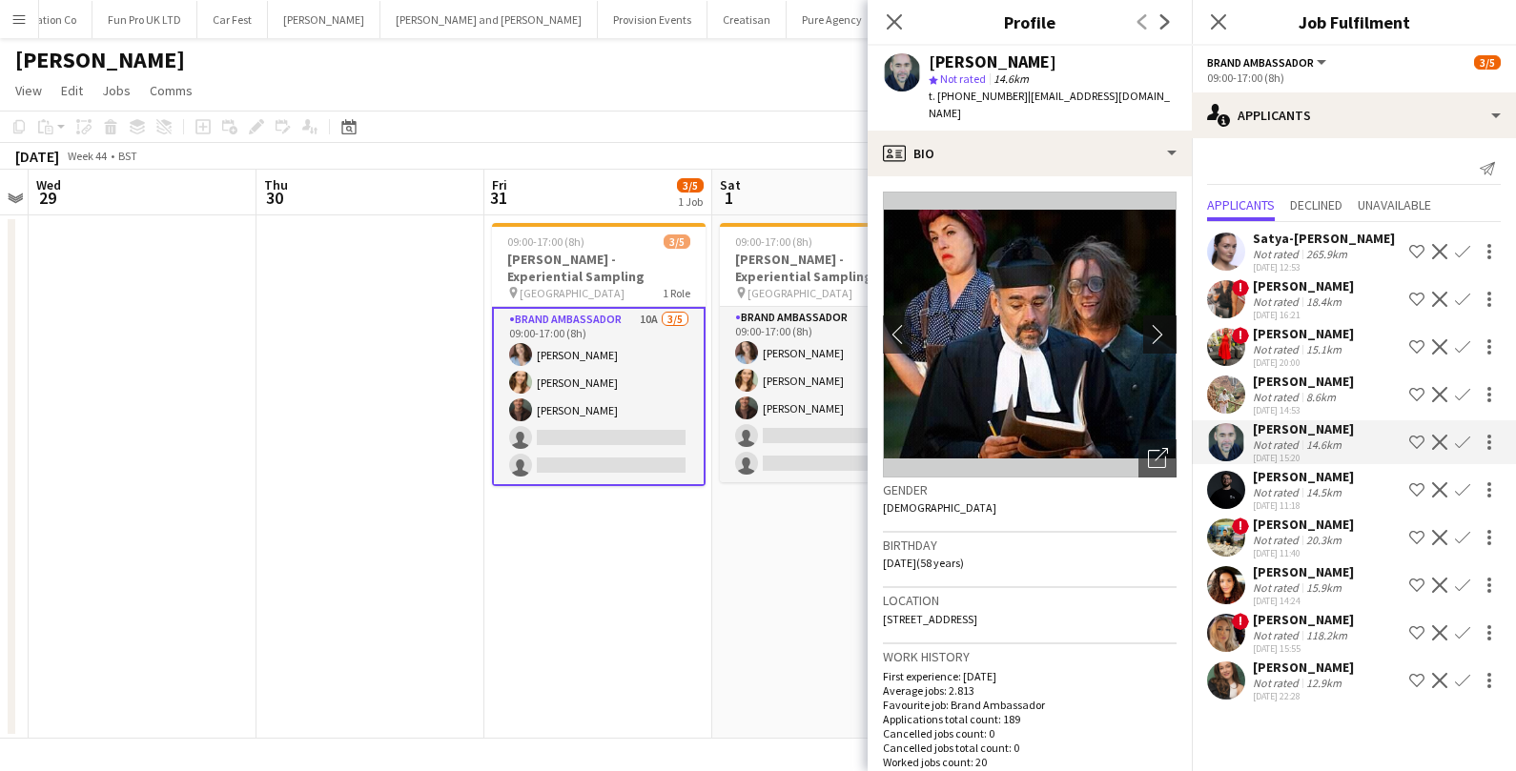
click at [1153, 324] on app-icon "chevron-right" at bounding box center [1163, 334] width 30 height 20
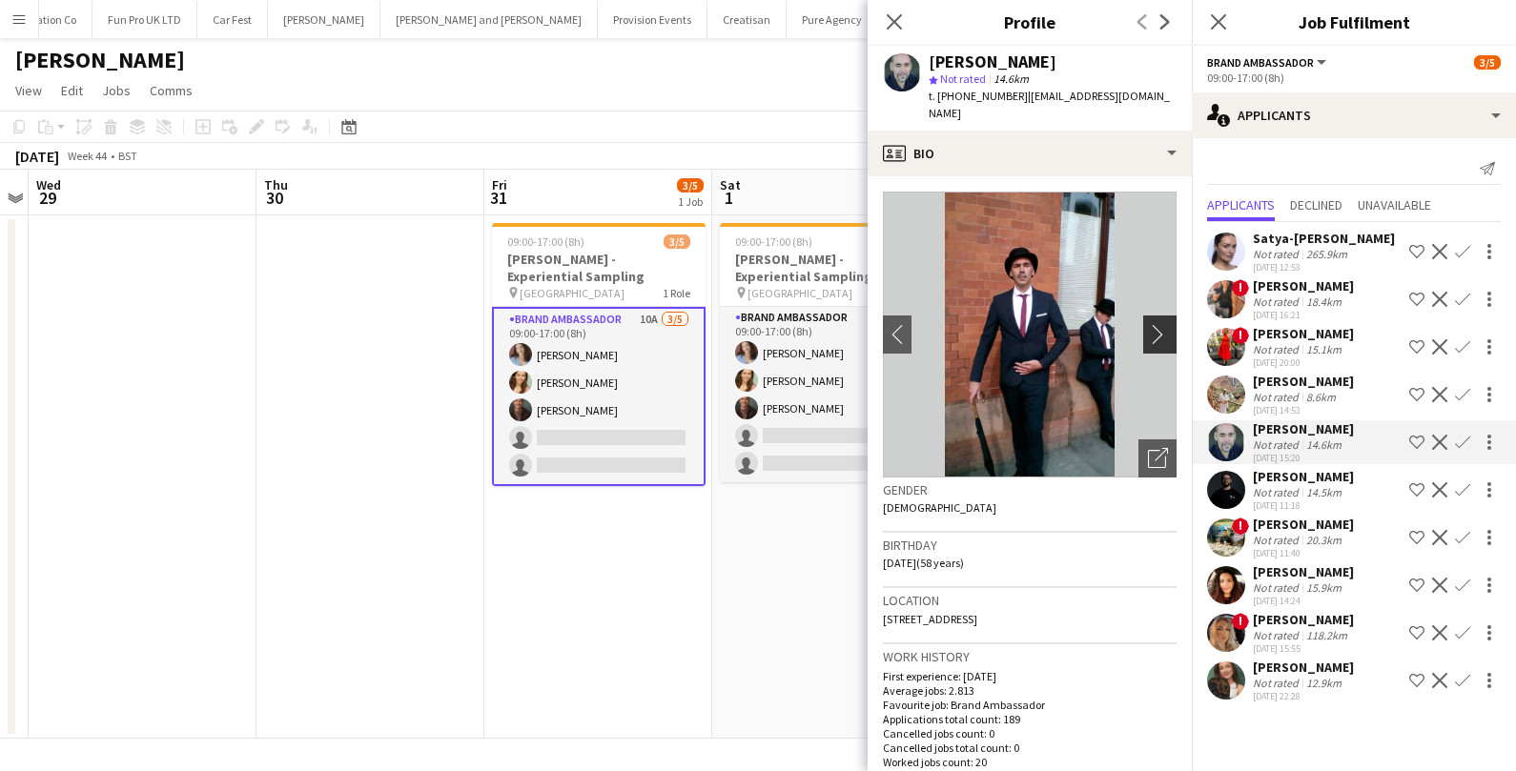
click at [1153, 324] on app-icon "chevron-right" at bounding box center [1163, 334] width 30 height 20
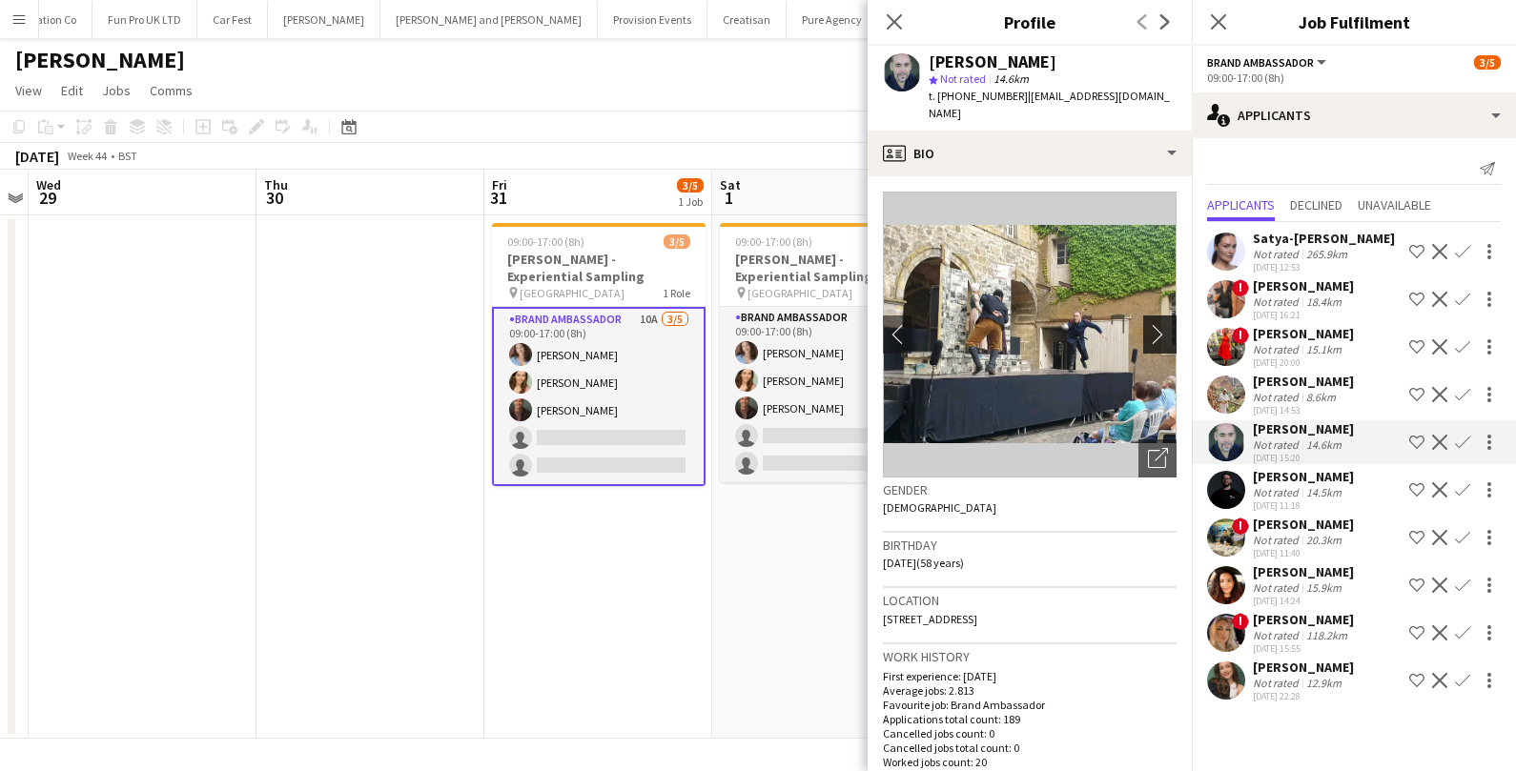
click at [1154, 324] on app-icon "chevron-right" at bounding box center [1163, 334] width 30 height 20
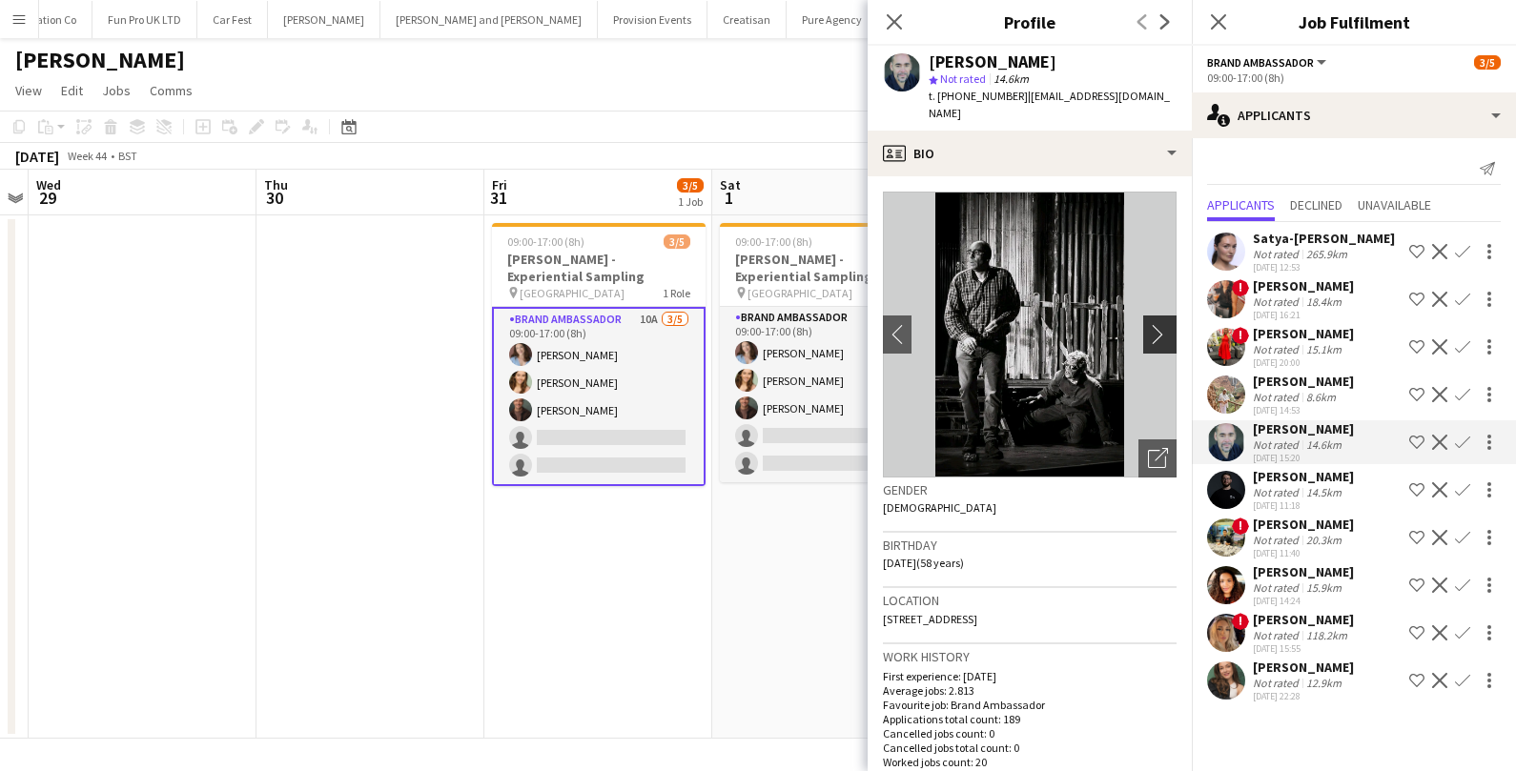
click at [1154, 324] on app-icon "chevron-right" at bounding box center [1163, 334] width 30 height 20
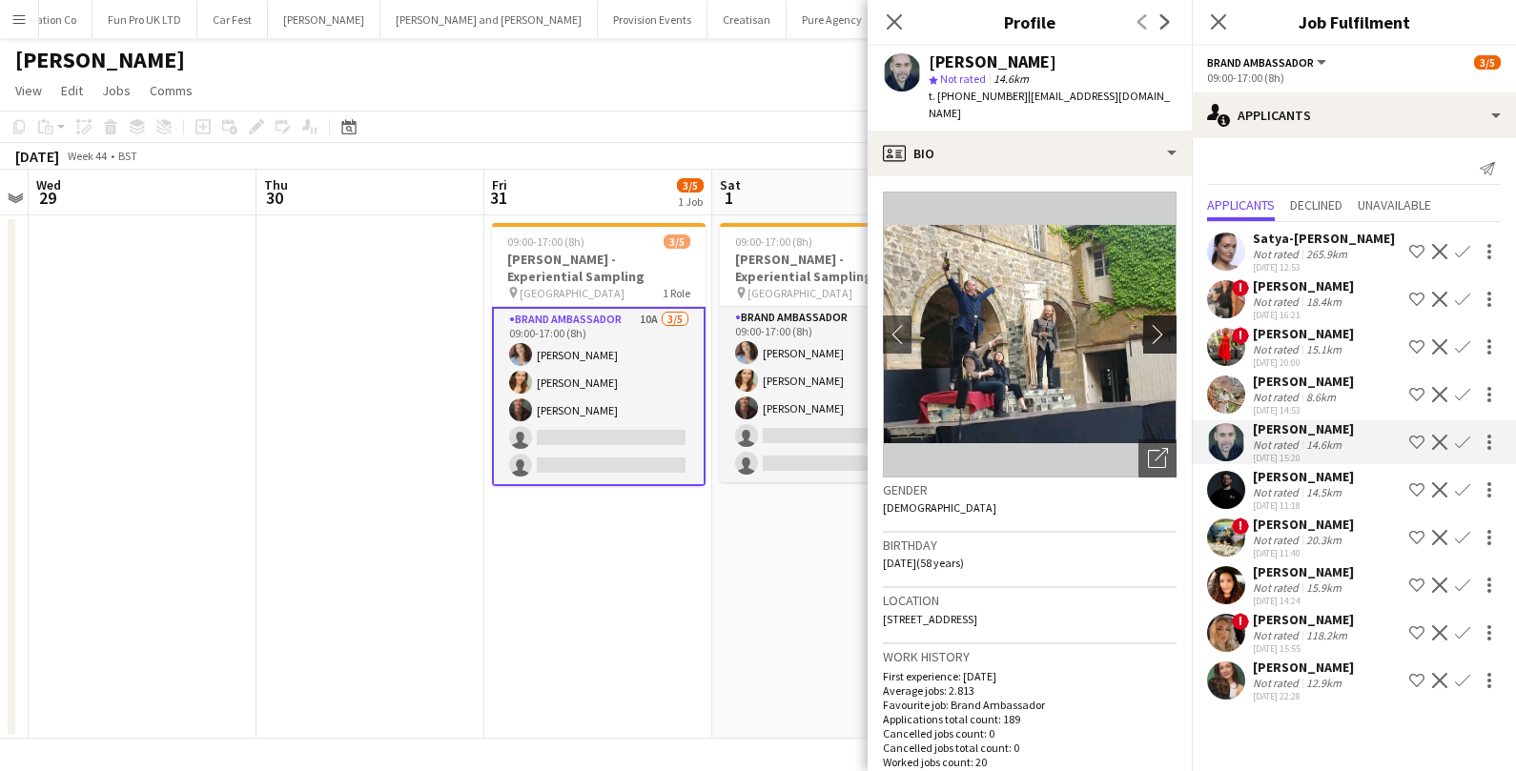
click at [1154, 324] on app-icon "chevron-right" at bounding box center [1163, 334] width 30 height 20
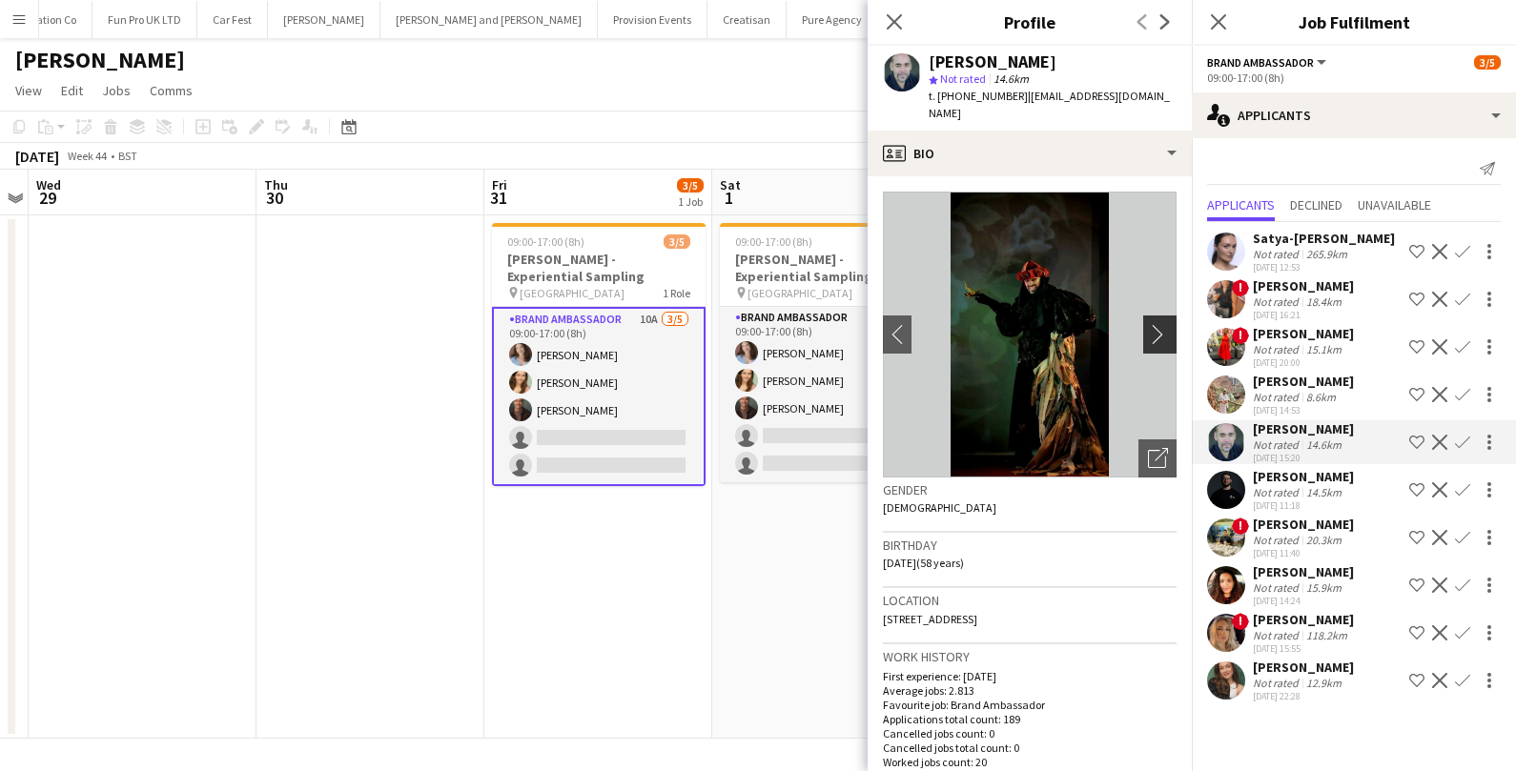
click at [1154, 324] on app-icon "chevron-right" at bounding box center [1163, 334] width 30 height 20
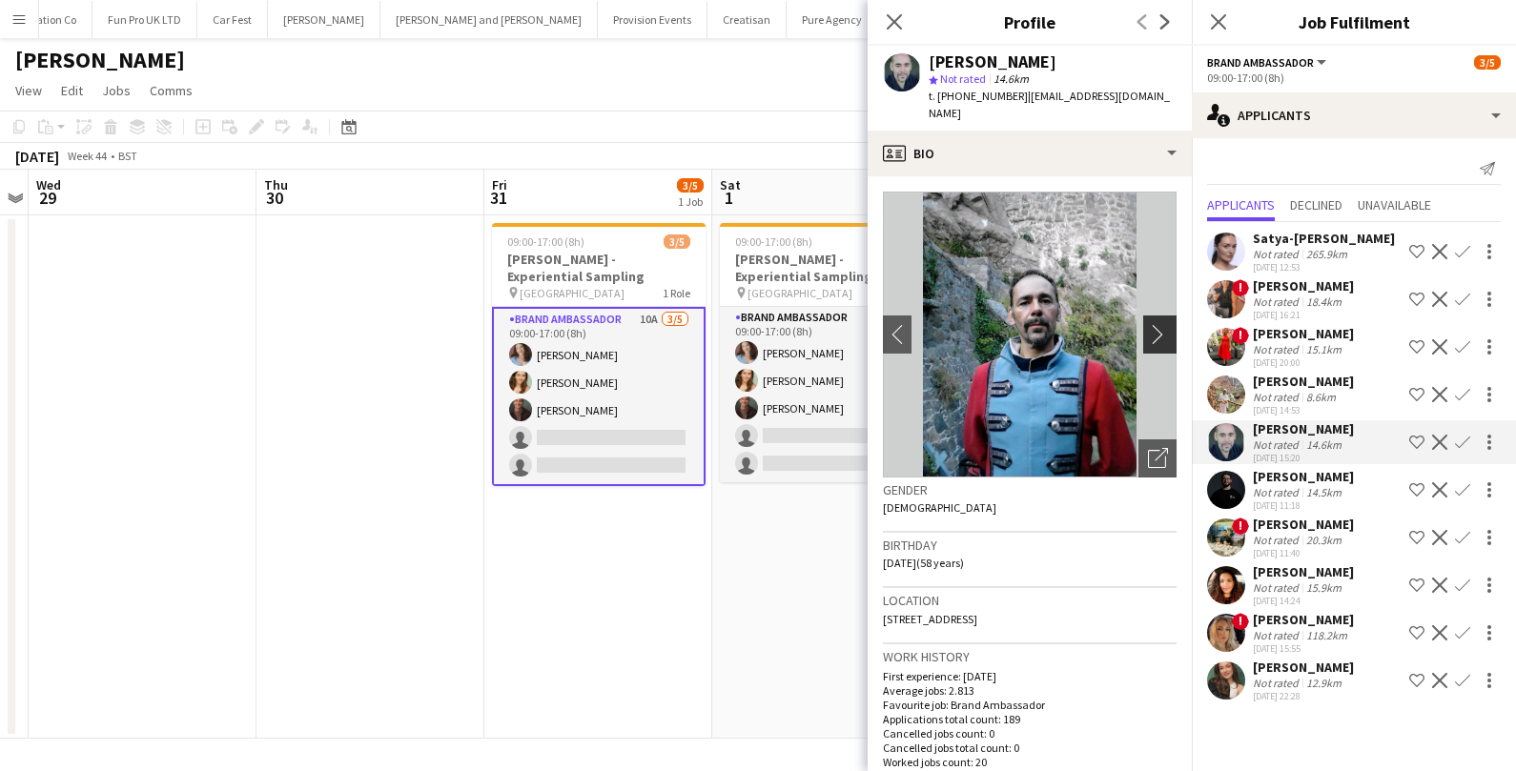
click at [1154, 324] on app-icon "chevron-right" at bounding box center [1163, 334] width 30 height 20
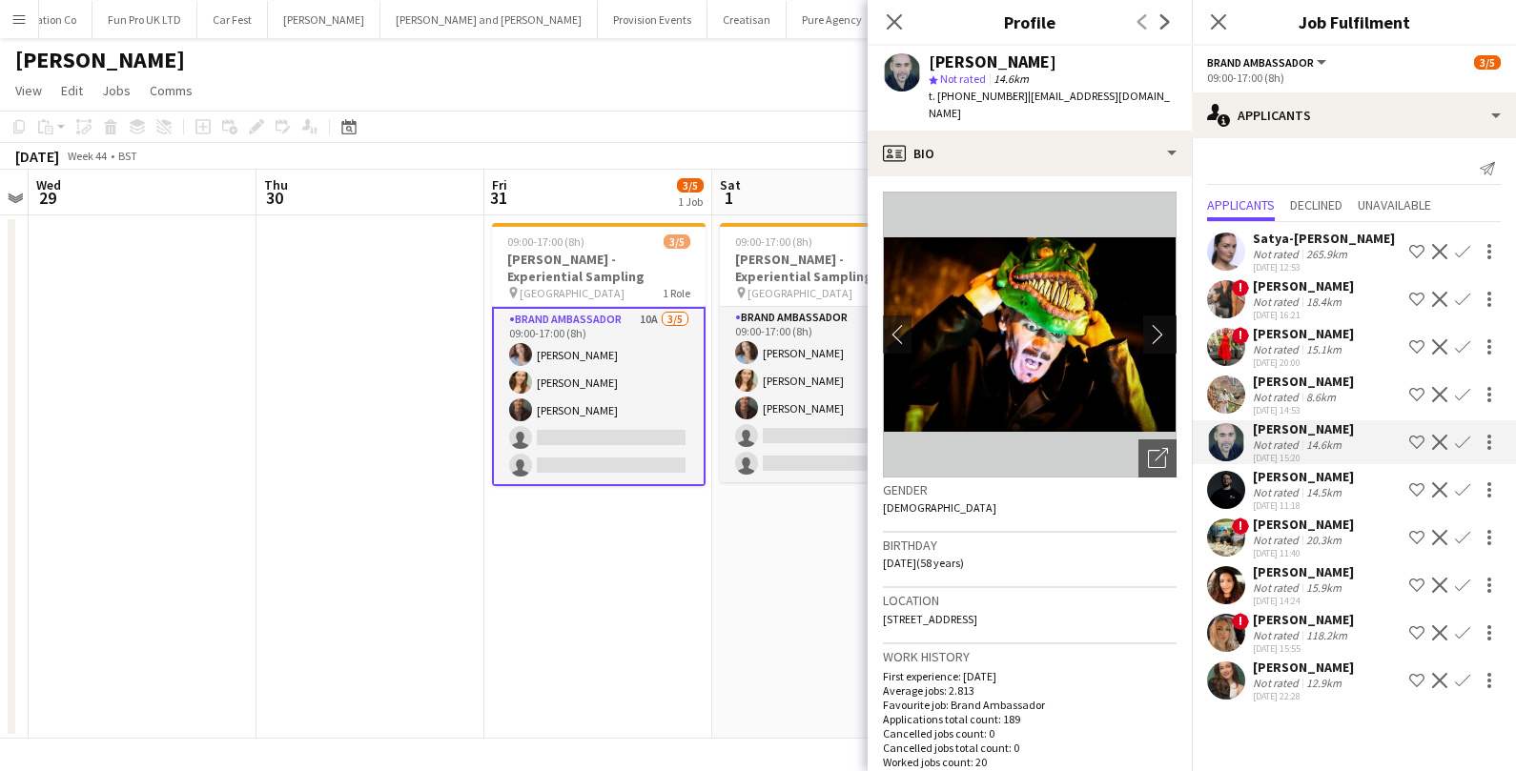
click at [1154, 324] on app-icon "chevron-right" at bounding box center [1163, 334] width 30 height 20
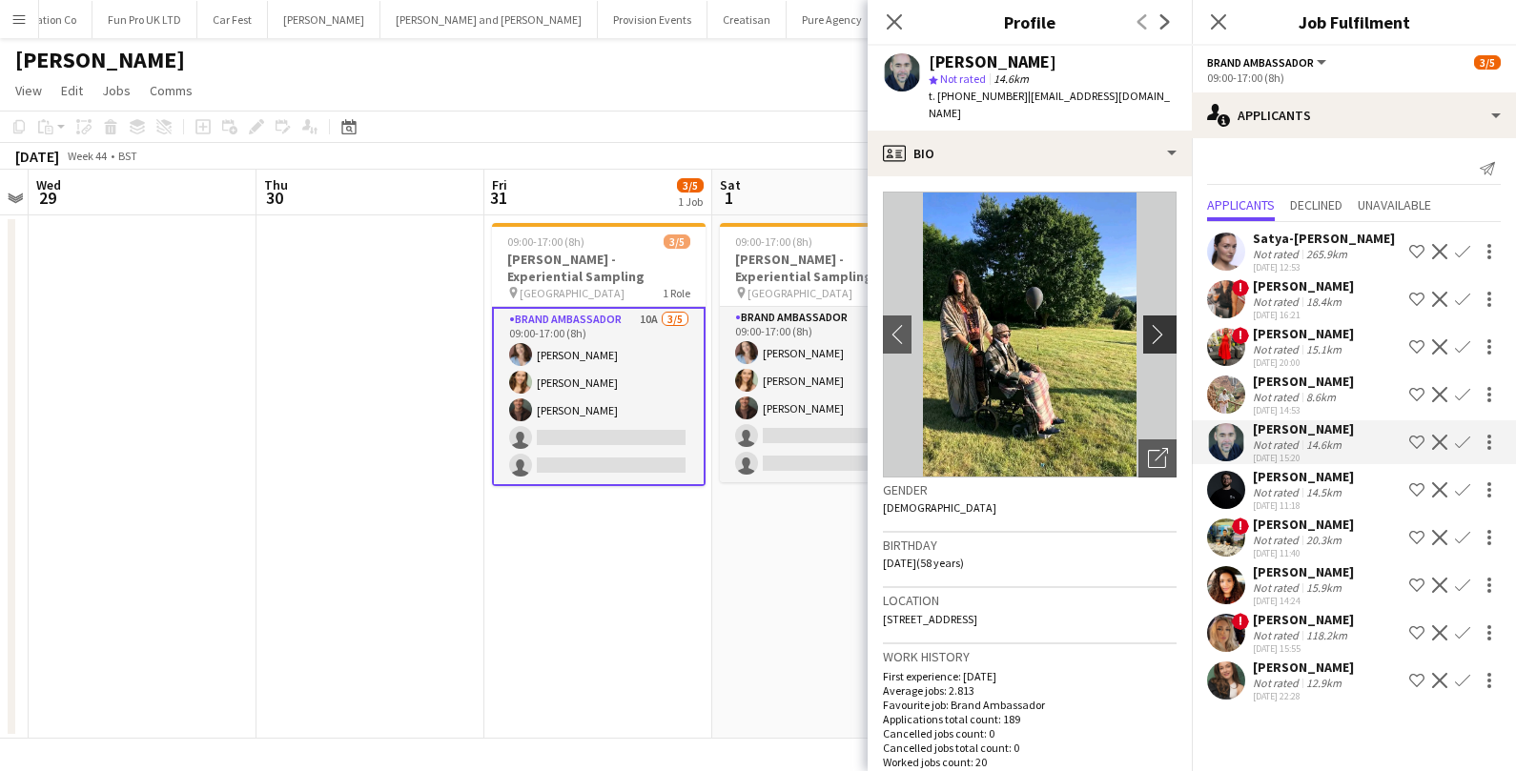
click at [1155, 324] on app-icon "chevron-right" at bounding box center [1163, 334] width 30 height 20
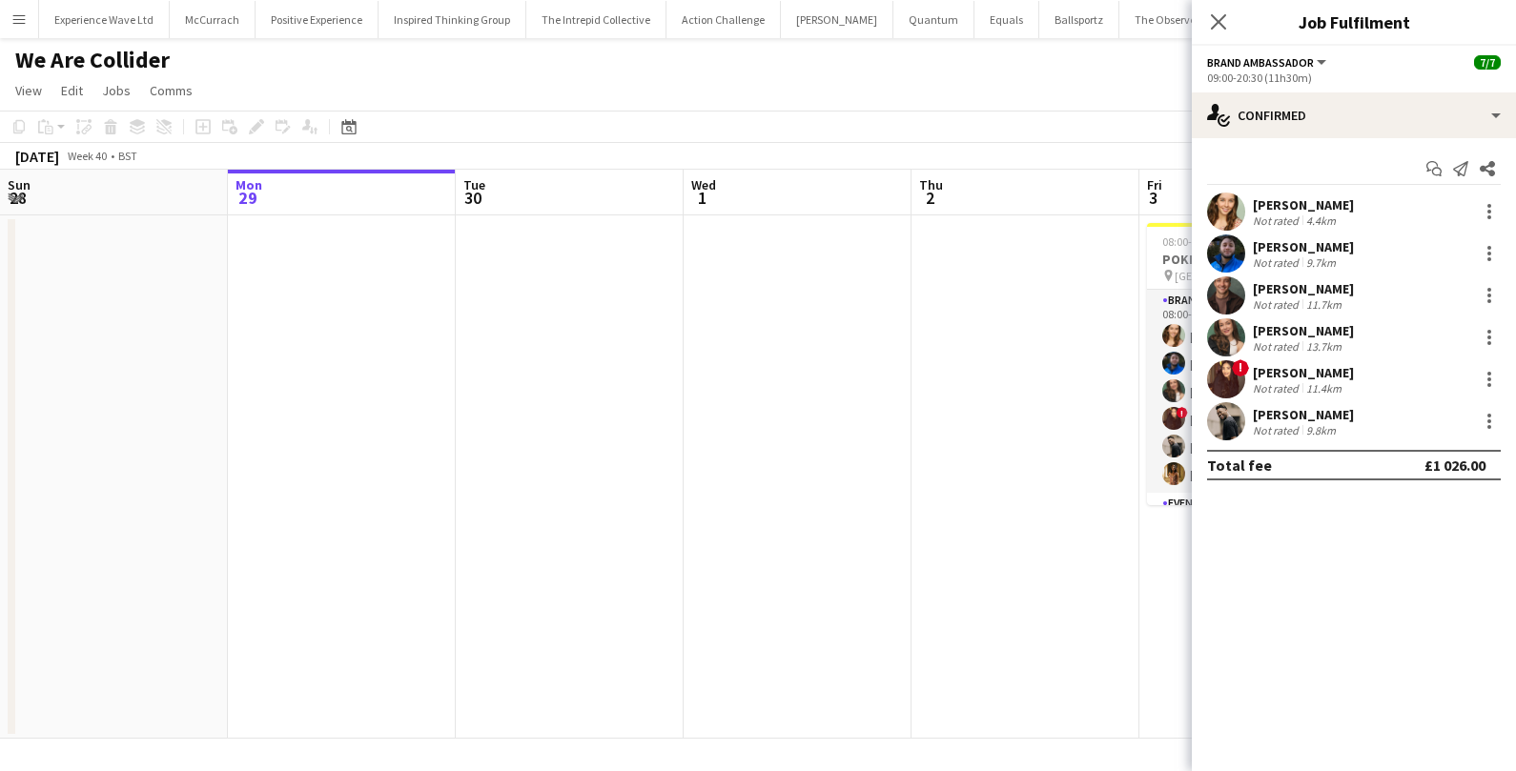
scroll to position [0, 655]
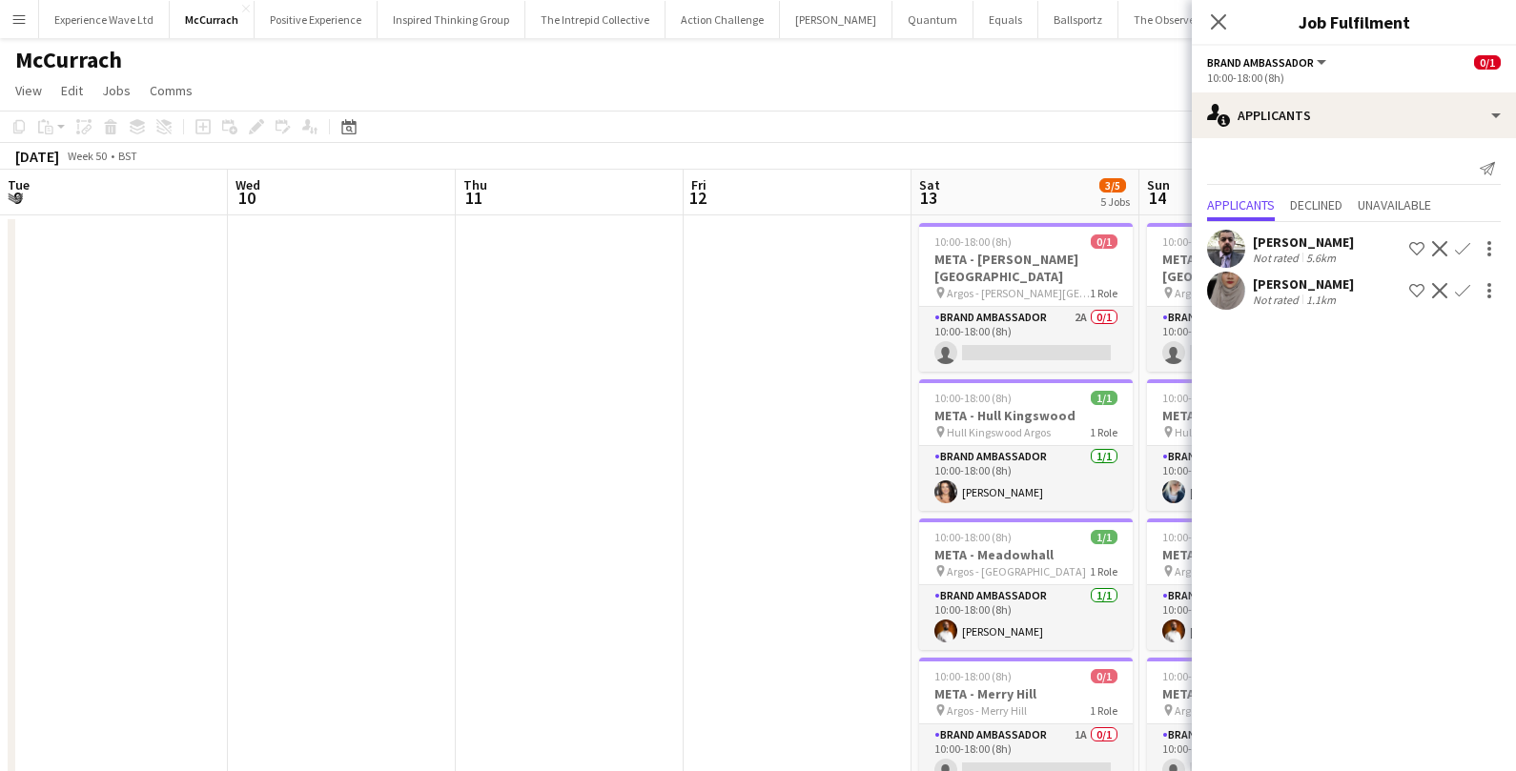
scroll to position [0, 582]
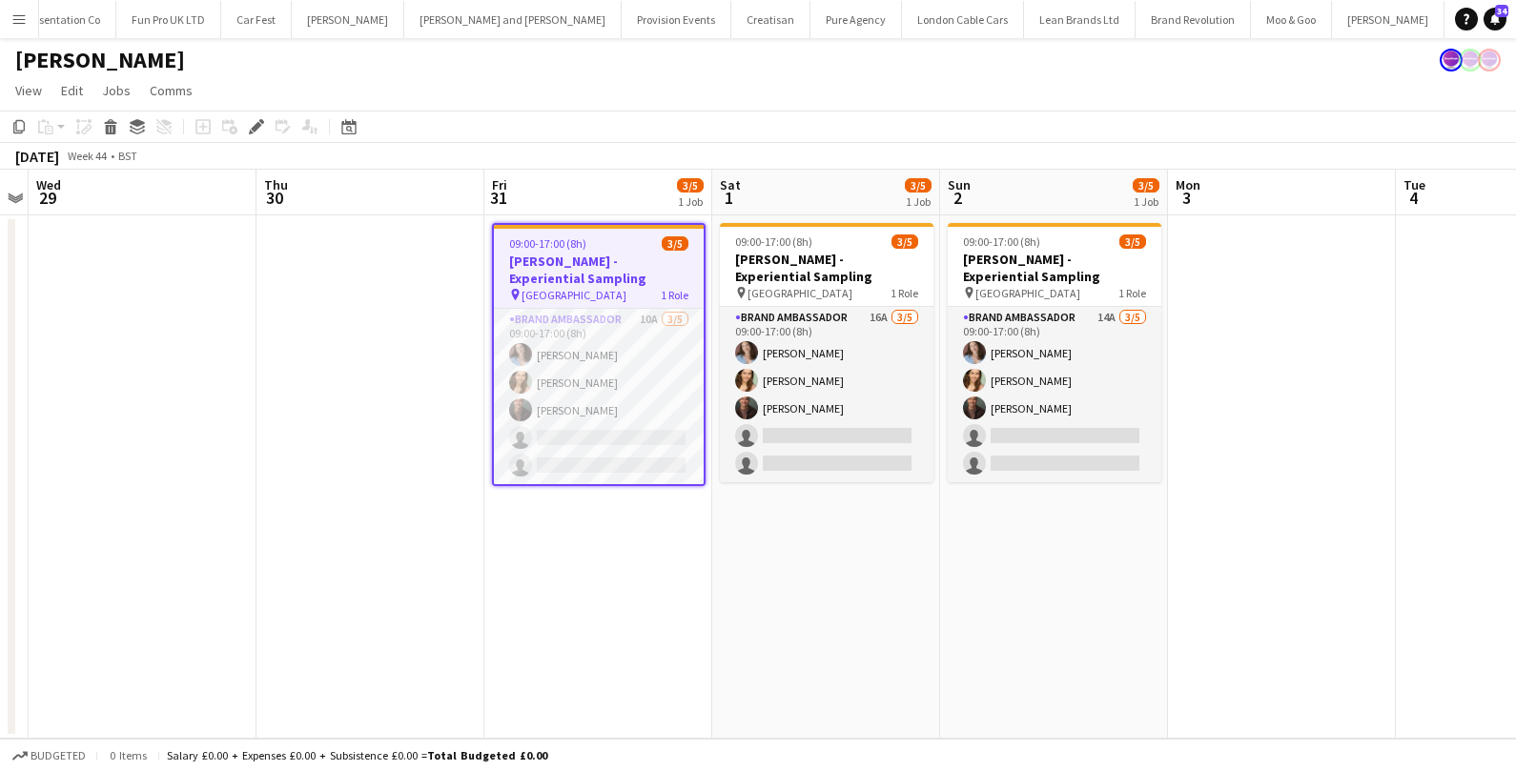
click at [559, 571] on app-date-cell "09:00-17:00 (8h) 3/5 Monty Bojangles - Experiential Sampling pin Westfields Str…" at bounding box center [598, 476] width 228 height 523
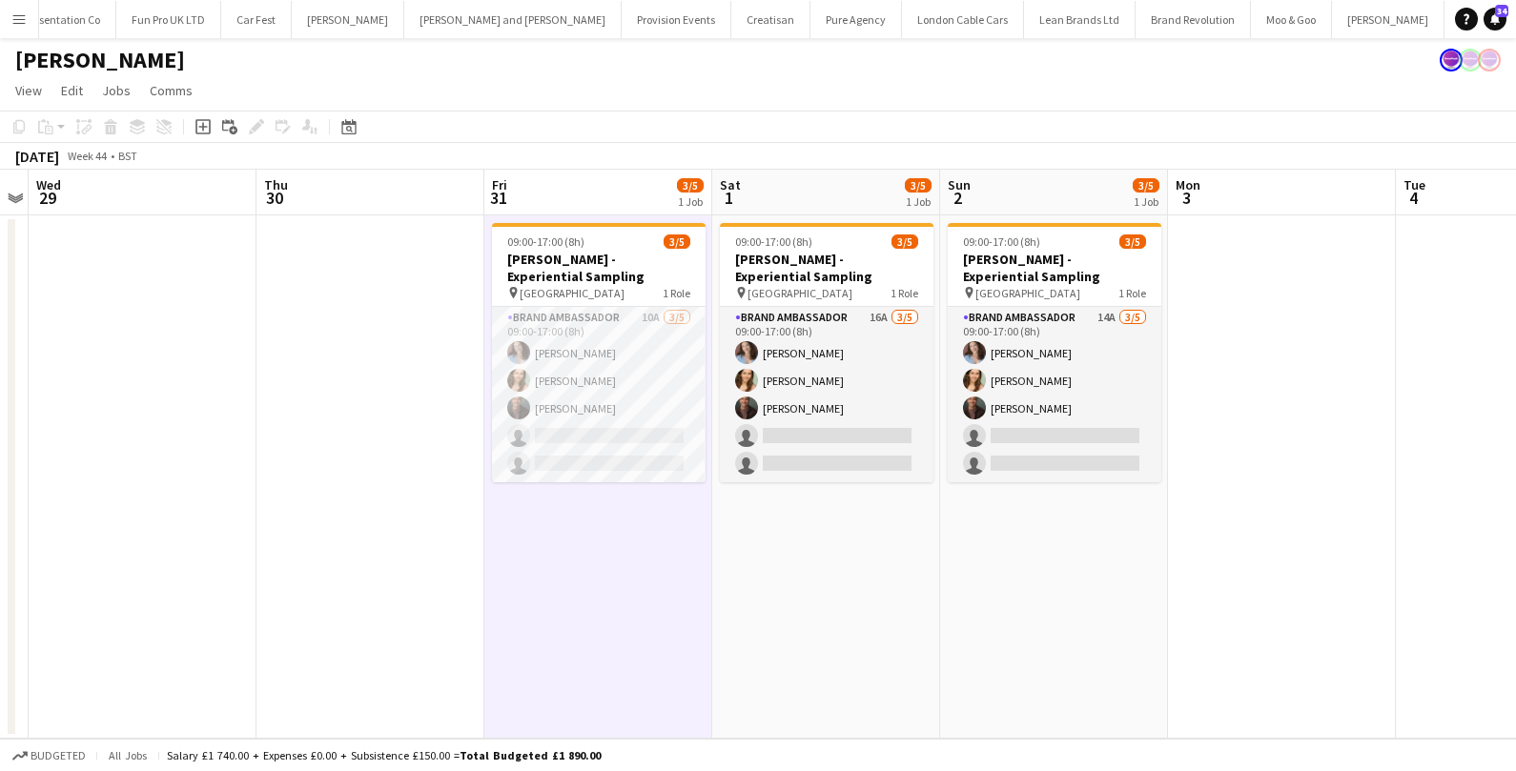
click at [568, 608] on app-date-cell "09:00-17:00 (8h) 3/5 Monty Bojangles - Experiential Sampling pin Westfields Str…" at bounding box center [598, 476] width 228 height 523
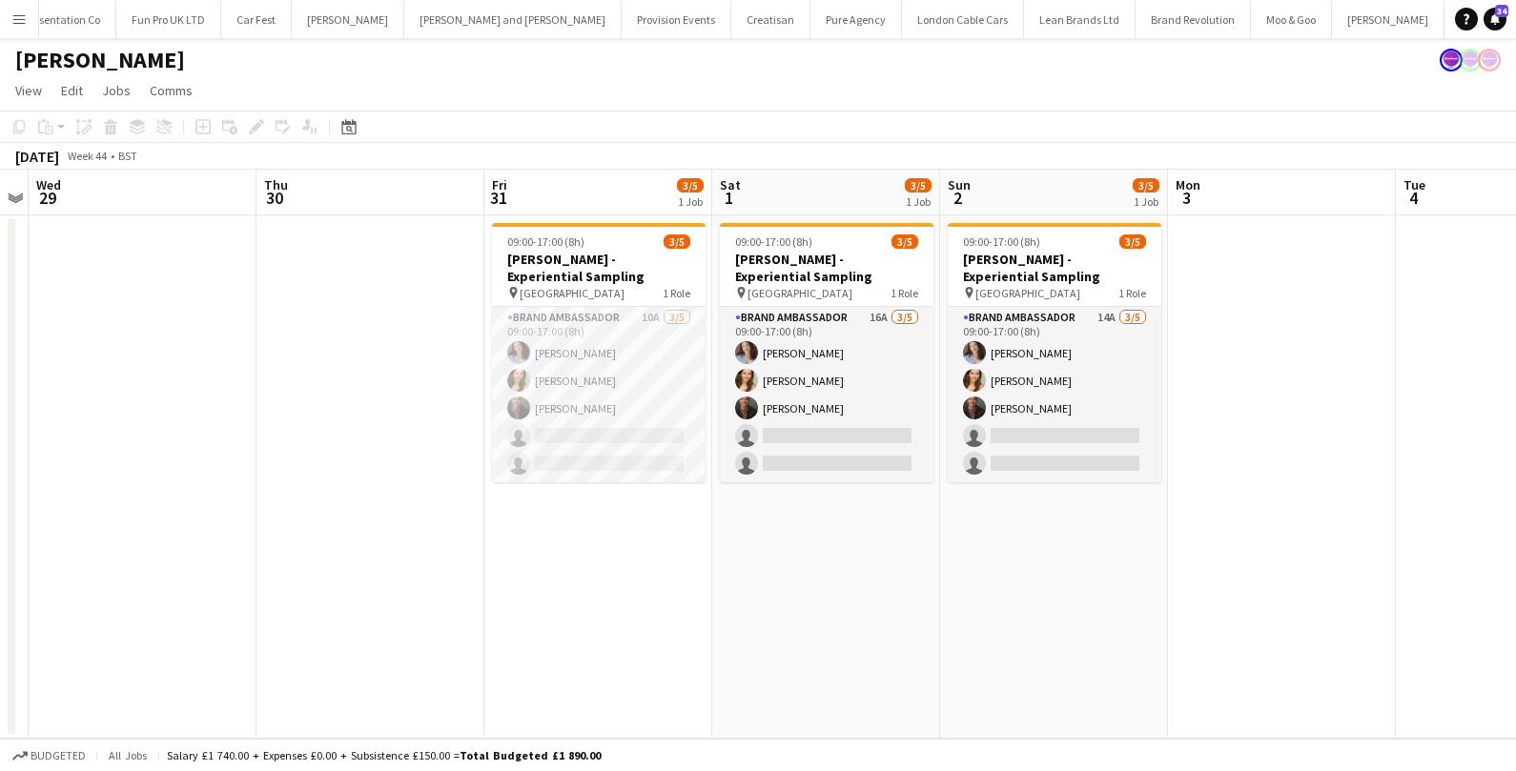
click at [568, 608] on app-date-cell "09:00-17:00 (8h) 3/5 Monty Bojangles - Experiential Sampling pin Westfields Str…" at bounding box center [598, 476] width 228 height 523
